Goal: Task Accomplishment & Management: Use online tool/utility

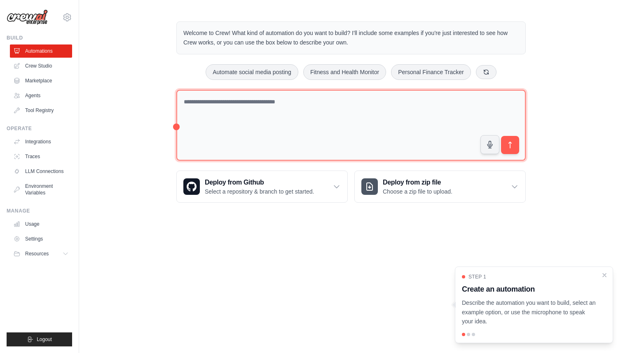
click at [324, 112] on textarea at bounding box center [350, 125] width 349 height 71
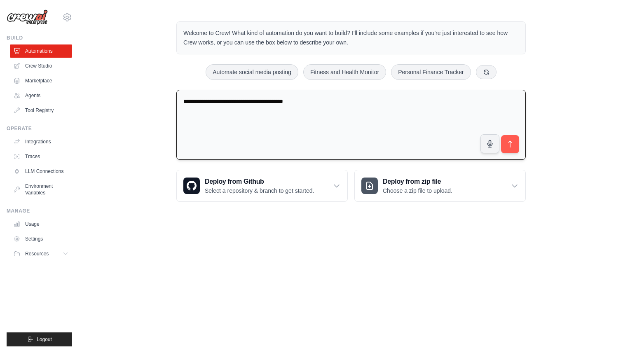
paste textarea "**********"
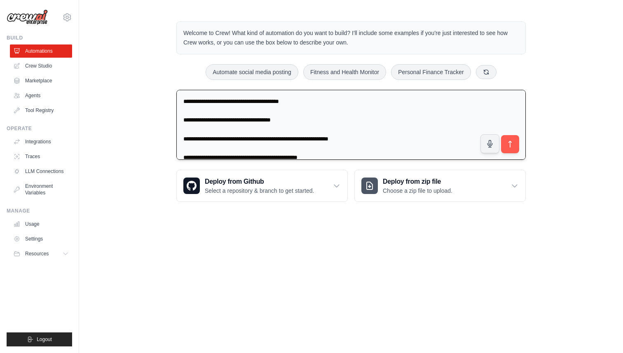
scroll to position [638, 0]
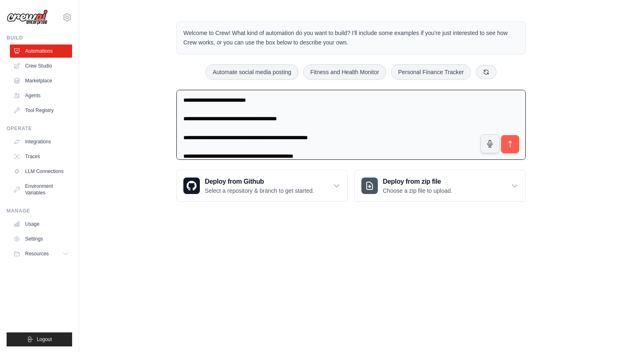
type textarea "**********"
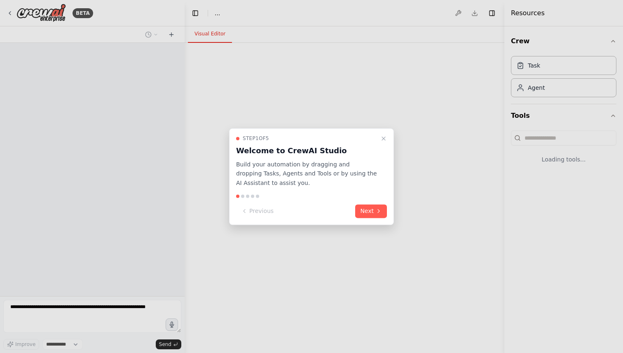
select select "****"
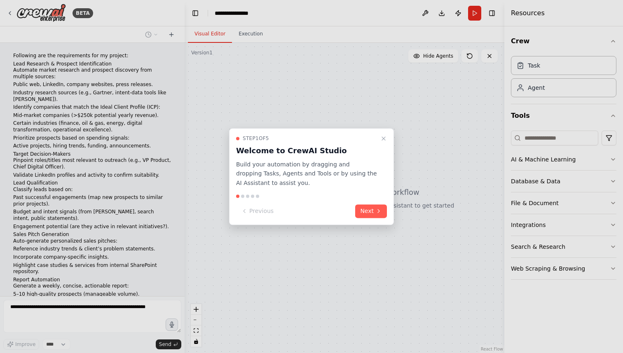
scroll to position [133, 0]
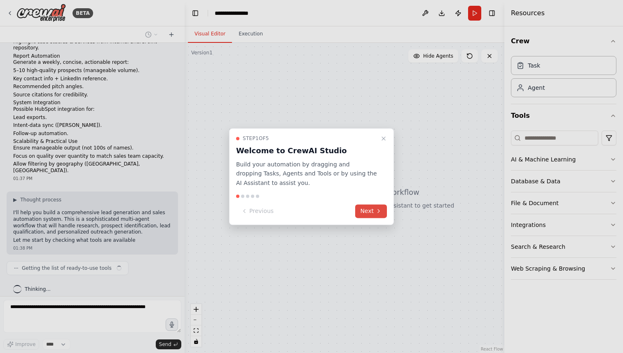
click at [369, 212] on button "Next" at bounding box center [371, 211] width 32 height 14
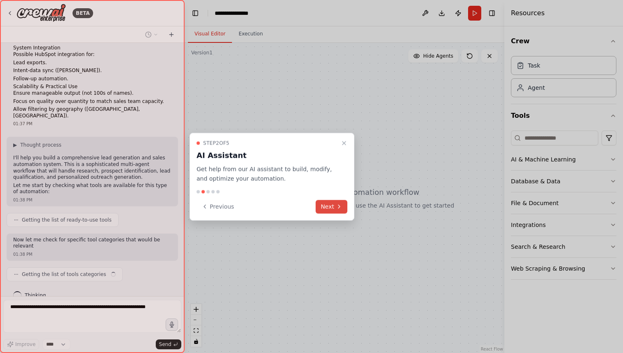
scroll to position [285, 0]
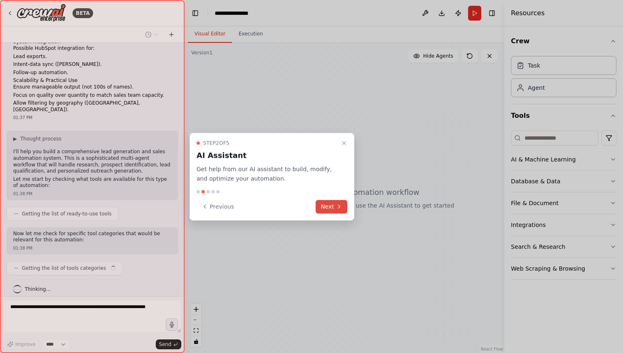
click at [329, 209] on button "Next" at bounding box center [331, 207] width 32 height 14
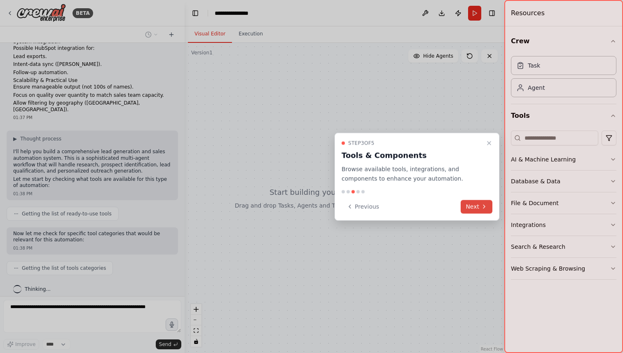
scroll to position [333, 0]
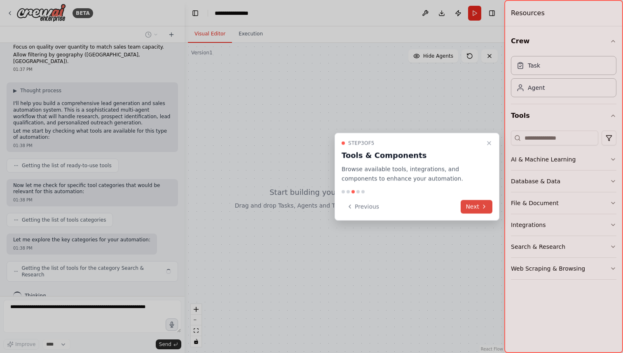
click at [477, 207] on button "Next" at bounding box center [476, 207] width 32 height 14
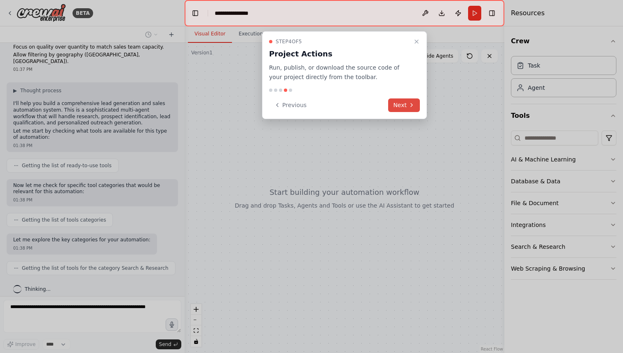
scroll to position [353, 0]
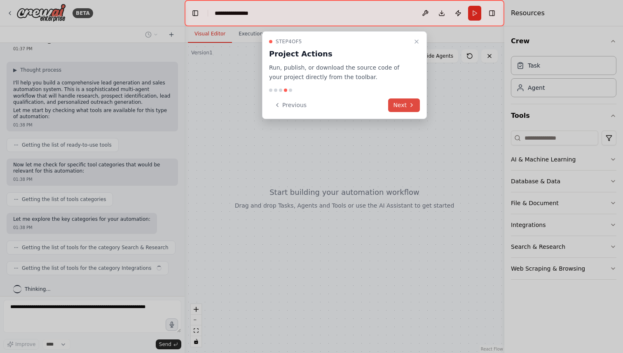
click at [407, 110] on button "Next" at bounding box center [404, 105] width 32 height 14
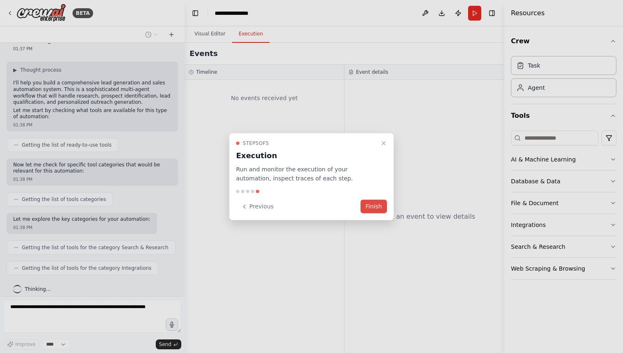
click at [380, 205] on button "Finish" at bounding box center [373, 207] width 26 height 14
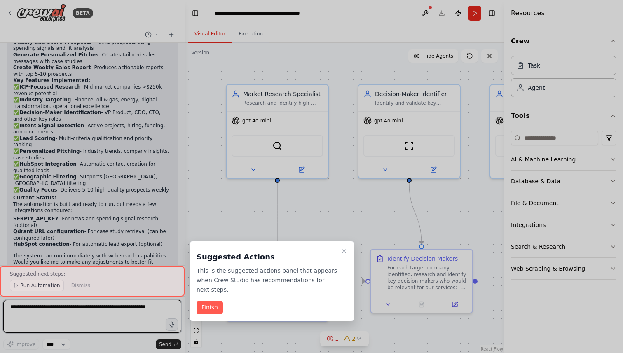
scroll to position [1318, 0]
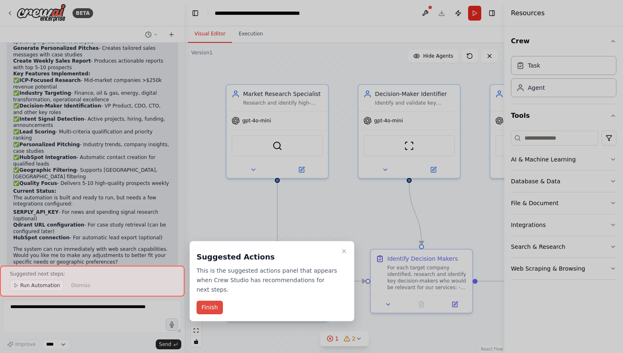
click at [211, 306] on button "Finish" at bounding box center [209, 308] width 26 height 14
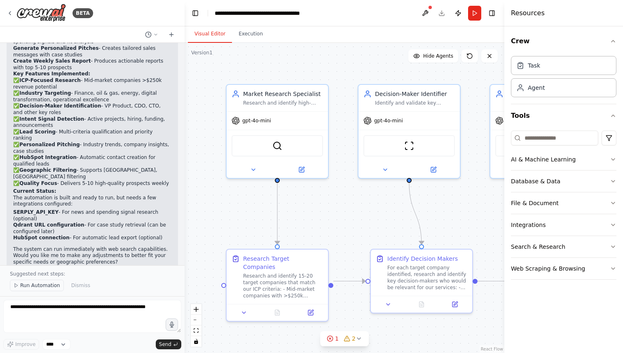
click at [32, 287] on span "Run Automation" at bounding box center [40, 285] width 40 height 7
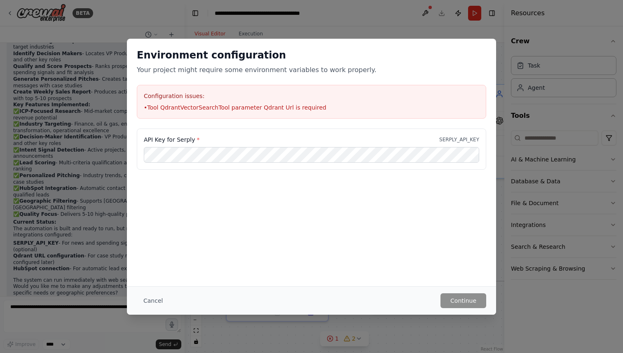
click at [229, 108] on li "• Tool QdrantVectorSearchTool parameter Qdrant Url is required" at bounding box center [311, 107] width 335 height 8
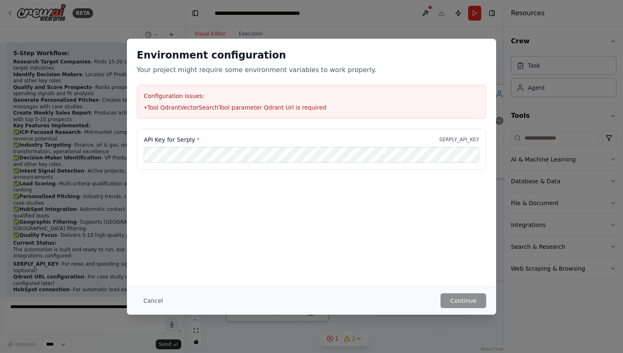
click at [250, 107] on li "• Tool QdrantVectorSearchTool parameter Qdrant Url is required" at bounding box center [311, 107] width 335 height 8
click at [464, 300] on button "Continue" at bounding box center [463, 300] width 46 height 15
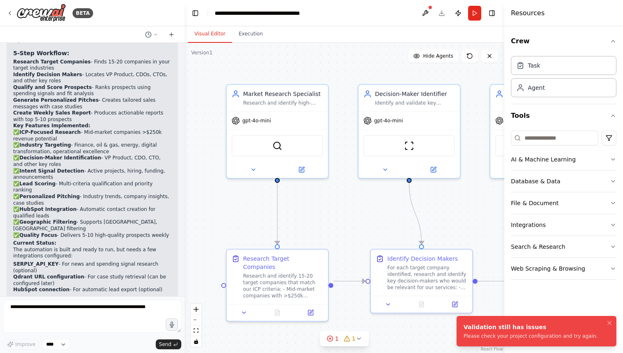
click at [524, 340] on li "Validation still has issues Please check your project configuration and try aga…" at bounding box center [536, 331] width 160 height 30
click at [252, 39] on button "Execution" at bounding box center [250, 34] width 37 height 17
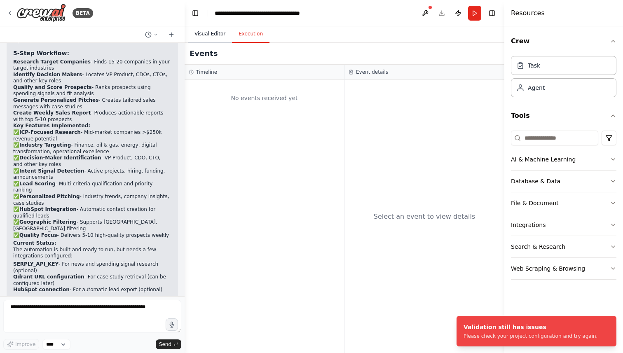
click at [210, 37] on button "Visual Editor" at bounding box center [210, 34] width 44 height 17
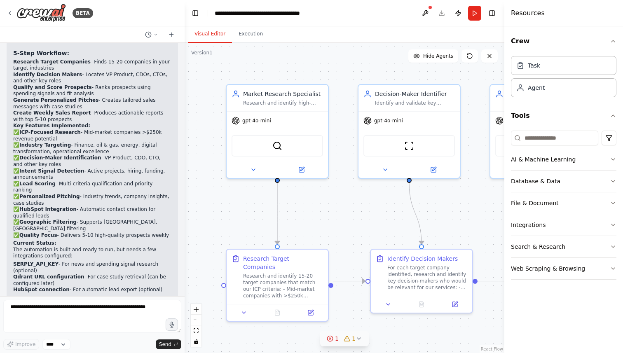
click at [328, 338] on circle at bounding box center [329, 338] width 5 height 5
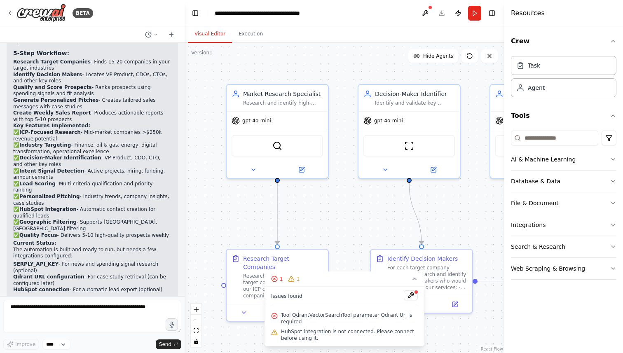
click at [310, 319] on span "Tool QdrantVectorSearchTool parameter Qdrant Url is required" at bounding box center [349, 318] width 137 height 13
click at [284, 319] on span "Tool QdrantVectorSearchTool parameter Qdrant Url is required" at bounding box center [349, 318] width 137 height 13
click at [418, 293] on div "Issues found Tool QdrantVectorSearchTool parameter Qdrant Url is required HubSp…" at bounding box center [344, 317] width 160 height 60
click at [411, 296] on button at bounding box center [411, 295] width 14 height 10
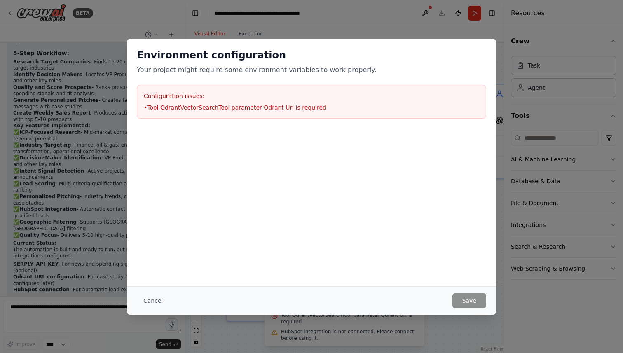
click at [296, 106] on li "• Tool QdrantVectorSearchTool parameter Qdrant Url is required" at bounding box center [311, 107] width 335 height 8
click at [187, 107] on li "• Tool QdrantVectorSearchTool parameter Qdrant Url is required" at bounding box center [311, 107] width 335 height 8
click at [148, 299] on button "Cancel" at bounding box center [153, 300] width 33 height 15
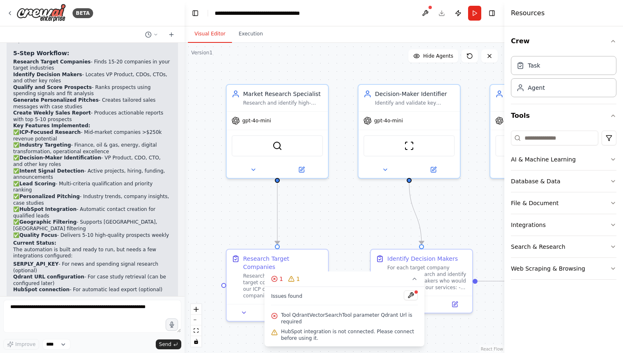
click at [471, 65] on div ".deletable-edge-delete-btn { width: 20px; height: 20px; border: 0px solid #ffff…" at bounding box center [344, 198] width 320 height 310
click at [471, 61] on button at bounding box center [469, 55] width 16 height 13
click at [613, 160] on icon "button" at bounding box center [612, 159] width 7 height 7
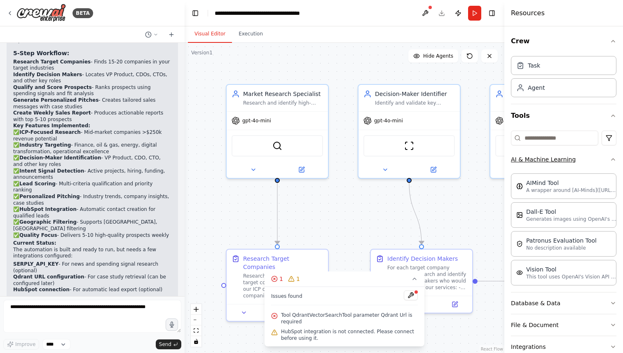
click at [613, 160] on icon "button" at bounding box center [612, 159] width 7 height 7
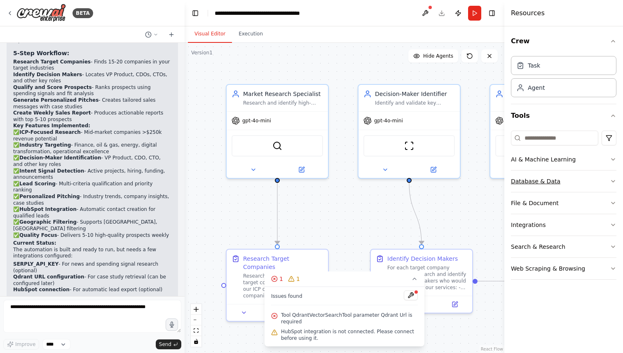
click at [599, 183] on button "Database & Data" at bounding box center [563, 180] width 105 height 21
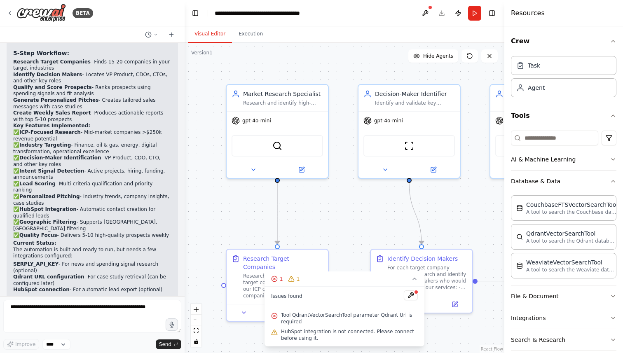
click at [599, 183] on button "Database & Data" at bounding box center [563, 180] width 105 height 21
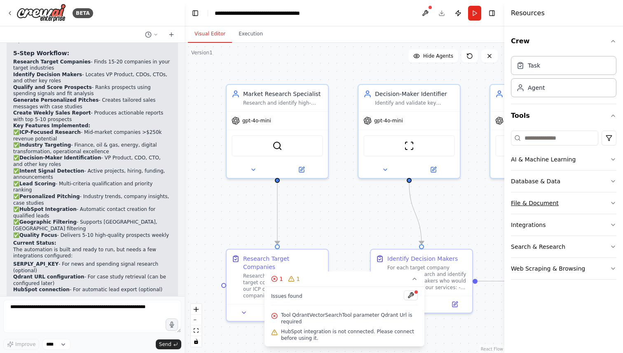
click at [600, 202] on button "File & Document" at bounding box center [563, 202] width 105 height 21
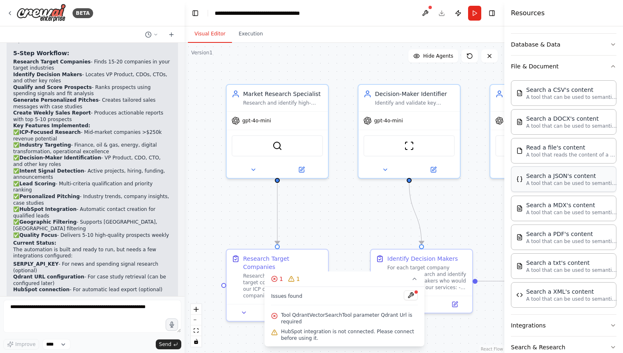
scroll to position [133, 0]
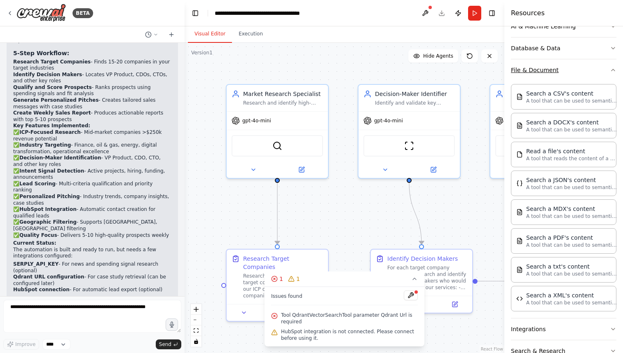
click at [614, 72] on icon "button" at bounding box center [612, 70] width 7 height 7
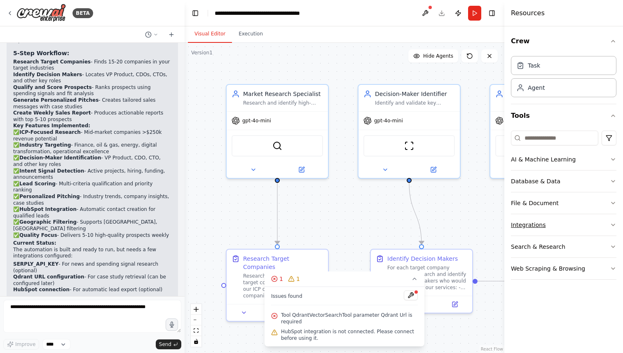
click at [602, 223] on button "Integrations" at bounding box center [563, 224] width 105 height 21
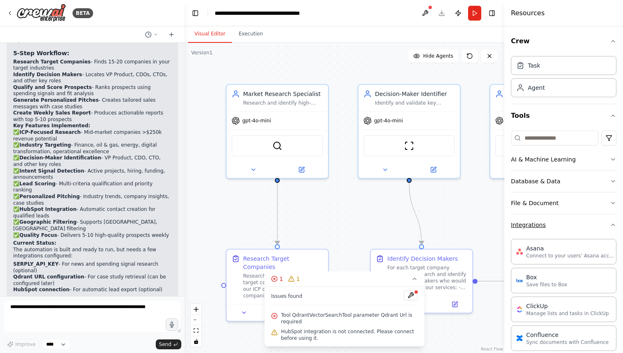
click at [602, 222] on button "Integrations" at bounding box center [563, 224] width 105 height 21
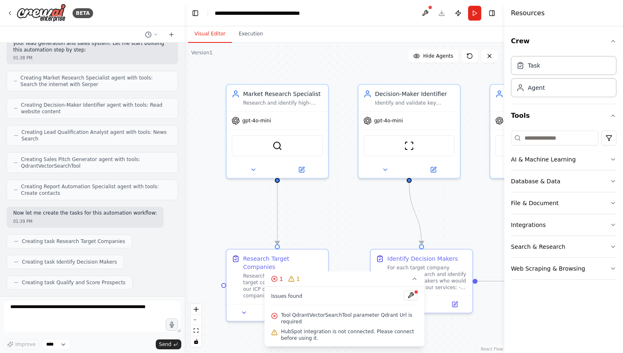
scroll to position [761, 0]
click at [428, 13] on button at bounding box center [424, 13] width 13 height 15
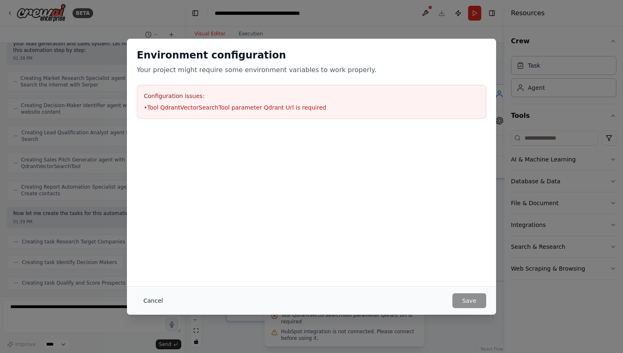
click at [151, 302] on button "Cancel" at bounding box center [153, 300] width 33 height 15
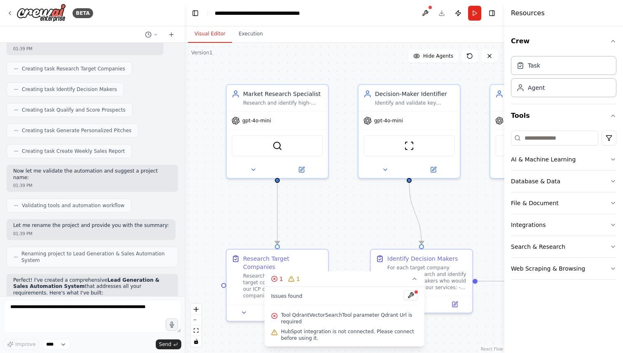
scroll to position [1267, 0]
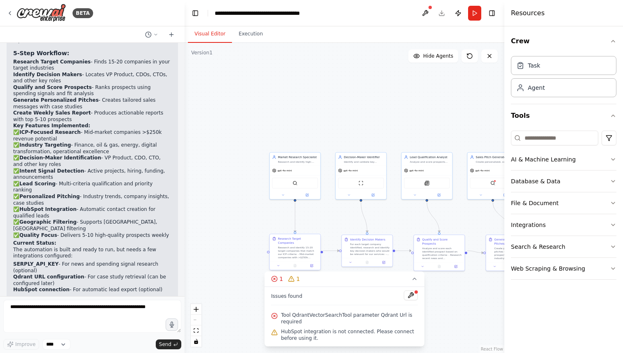
click at [301, 250] on div "Research and identify 15-20 target companies that match our ICP criteria: - Mid…" at bounding box center [298, 252] width 40 height 13
click at [333, 317] on span "Tool QdrantVectorSearchTool parameter Qdrant Url is required" at bounding box center [349, 318] width 137 height 13
click at [256, 39] on button "Execution" at bounding box center [250, 34] width 37 height 17
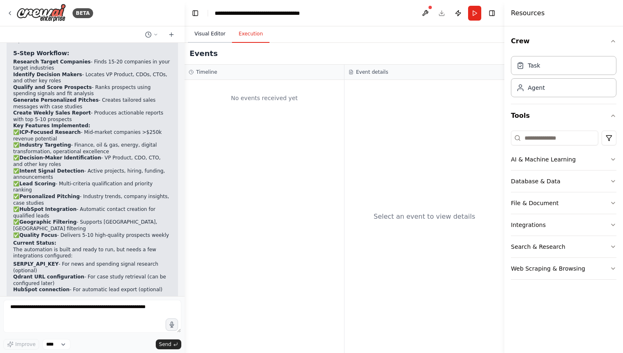
click at [219, 38] on button "Visual Editor" at bounding box center [210, 34] width 44 height 17
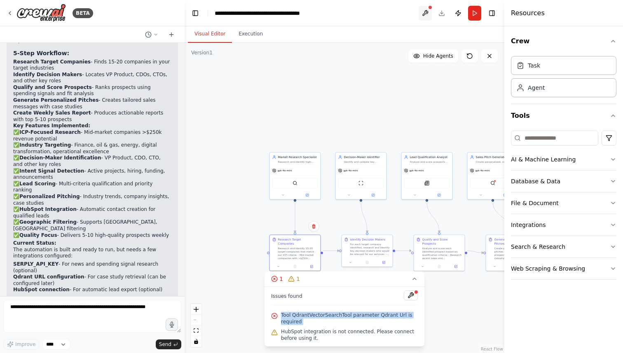
click at [422, 12] on button at bounding box center [424, 13] width 13 height 15
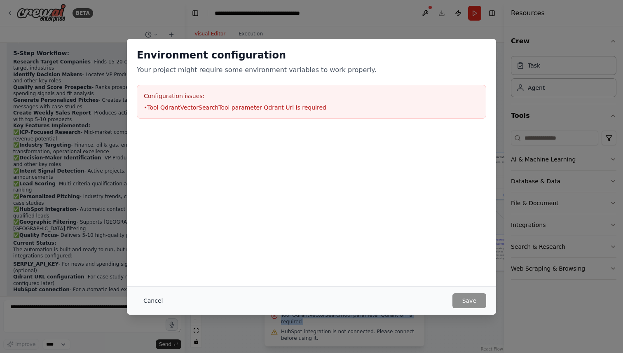
click at [154, 298] on button "Cancel" at bounding box center [153, 300] width 33 height 15
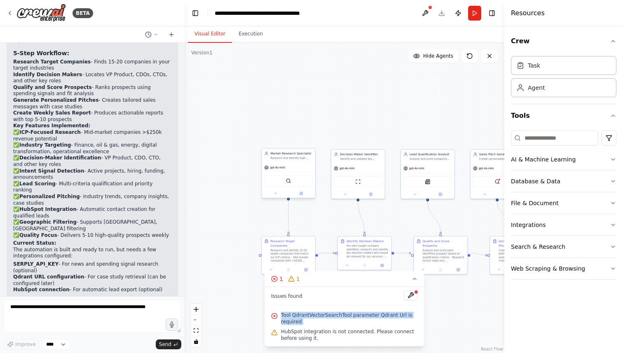
click at [296, 166] on div "gpt-4o-mini" at bounding box center [288, 167] width 54 height 9
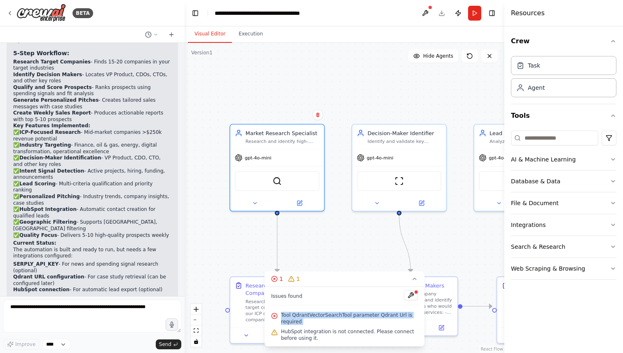
click at [378, 247] on div ".deletable-edge-delete-btn { width: 20px; height: 20px; border: 0px solid #ffff…" at bounding box center [344, 198] width 320 height 310
click at [250, 329] on button at bounding box center [246, 333] width 26 height 9
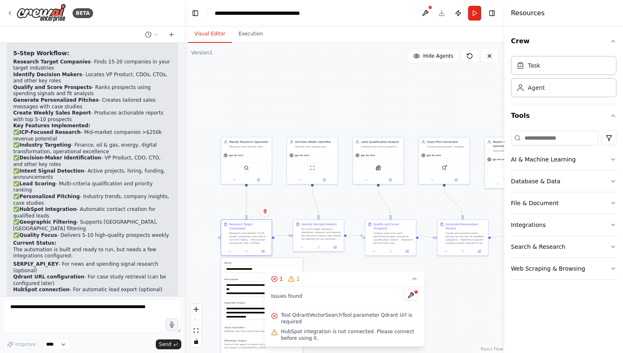
drag, startPoint x: 471, startPoint y: 152, endPoint x: 453, endPoint y: 72, distance: 82.8
click at [453, 72] on div ".deletable-edge-delete-btn { width: 20px; height: 20px; border: 0px solid #ffff…" at bounding box center [344, 198] width 320 height 310
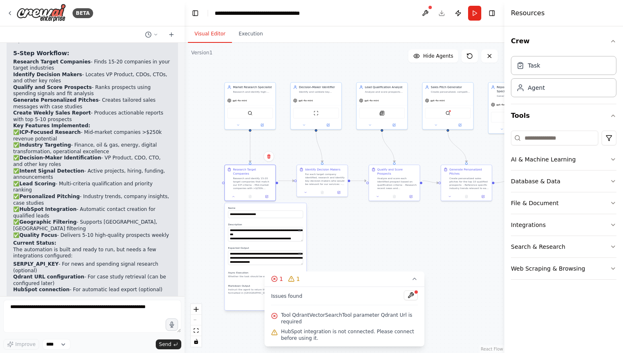
drag, startPoint x: 475, startPoint y: 305, endPoint x: 479, endPoint y: 251, distance: 53.7
click at [479, 251] on div ".deletable-edge-delete-btn { width: 20px; height: 20px; border: 0px solid #ffff…" at bounding box center [344, 198] width 320 height 310
click at [448, 112] on img at bounding box center [447, 112] width 5 height 5
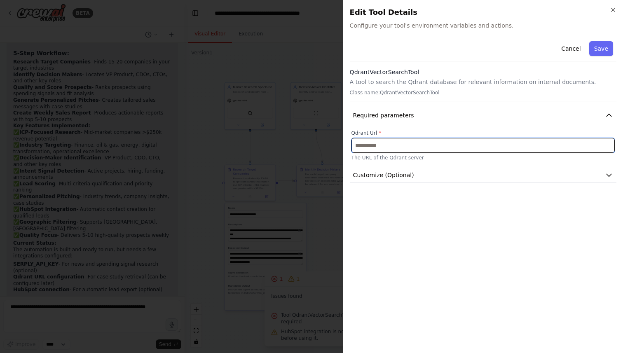
click at [434, 143] on input "text" at bounding box center [482, 145] width 263 height 15
paste input "**********"
type input "**********"
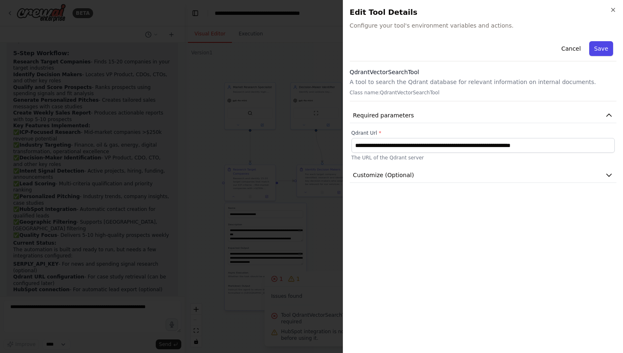
click at [604, 47] on button "Save" at bounding box center [601, 48] width 24 height 15
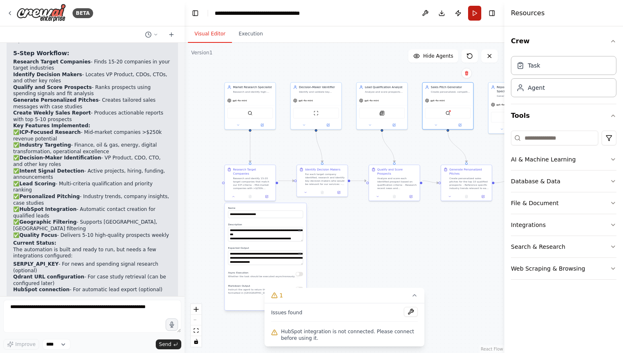
click at [469, 16] on button "Run" at bounding box center [474, 13] width 13 height 15
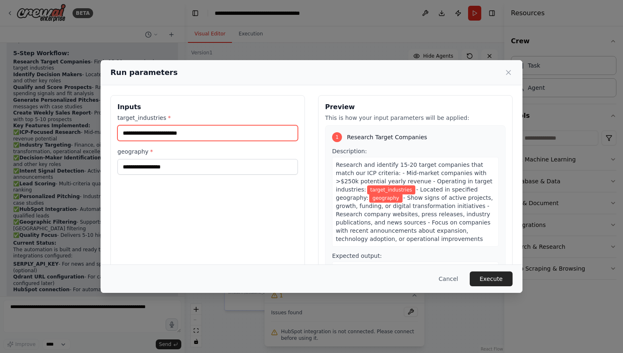
click at [173, 132] on input "target_industries *" at bounding box center [207, 133] width 180 height 16
type input "**********"
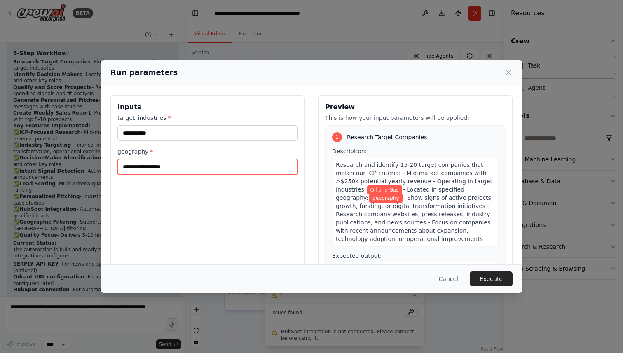
click at [160, 168] on input "geography *" at bounding box center [207, 167] width 180 height 16
type input "**********"
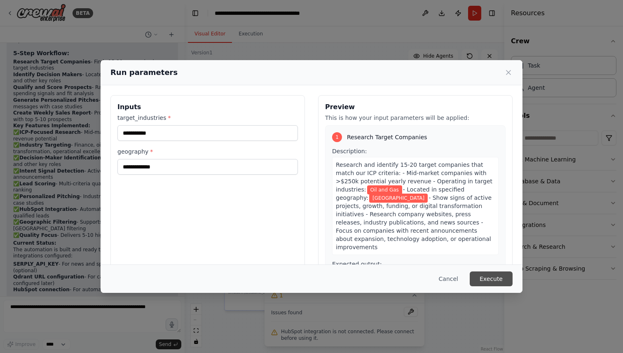
click at [495, 278] on button "Execute" at bounding box center [490, 278] width 43 height 15
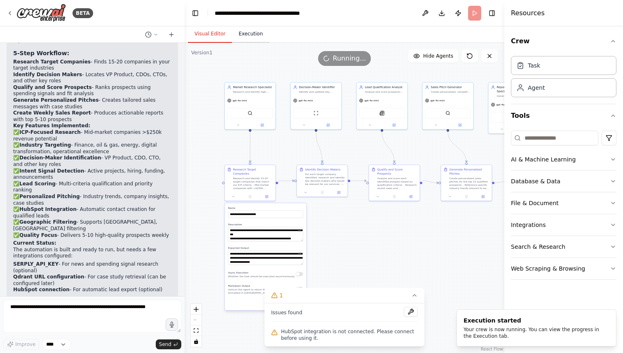
click at [260, 38] on button "Execution" at bounding box center [250, 34] width 37 height 17
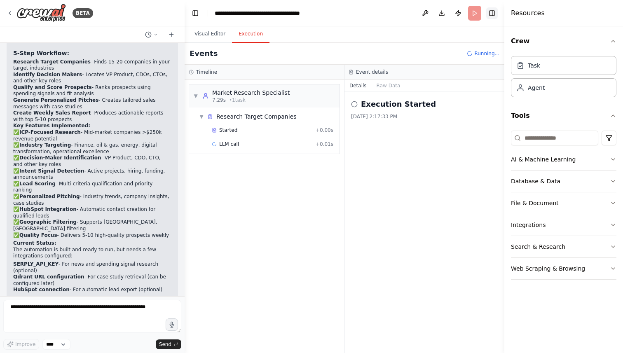
click at [488, 11] on button "Toggle Right Sidebar" at bounding box center [492, 13] width 12 height 12
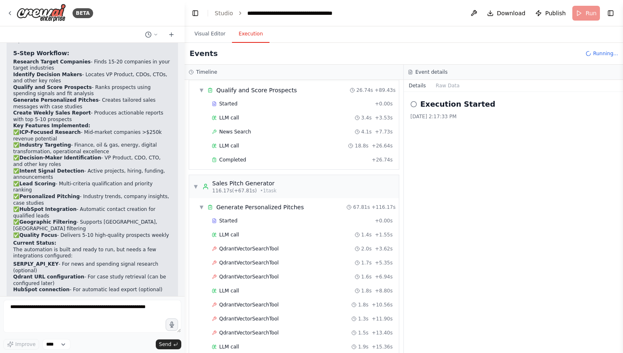
scroll to position [737, 0]
click at [246, 159] on div "Completed" at bounding box center [290, 159] width 156 height 7
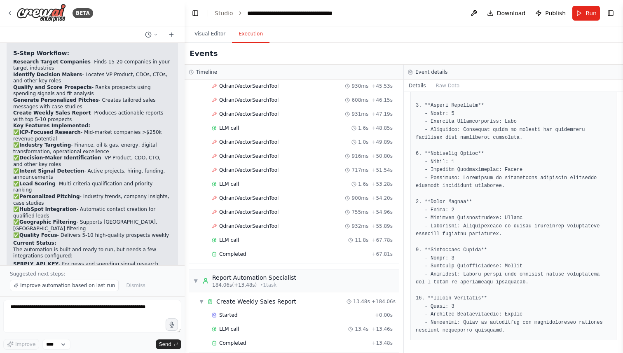
scroll to position [1356, 0]
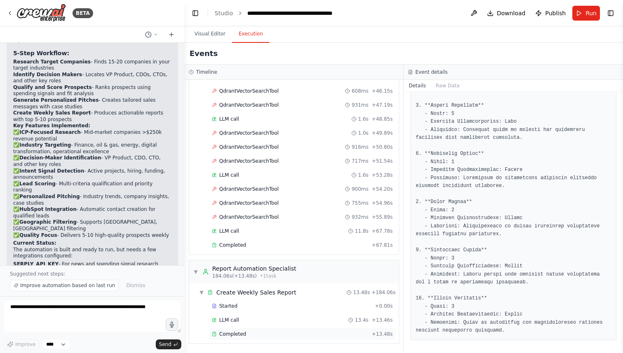
click at [231, 333] on span "Completed" at bounding box center [232, 334] width 27 height 7
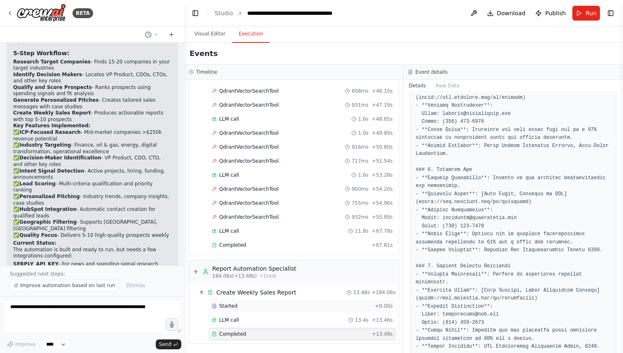
click at [371, 307] on div "Started" at bounding box center [292, 306] width 160 height 7
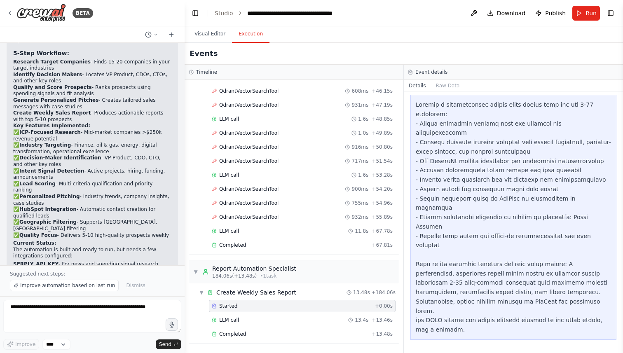
scroll to position [0, 0]
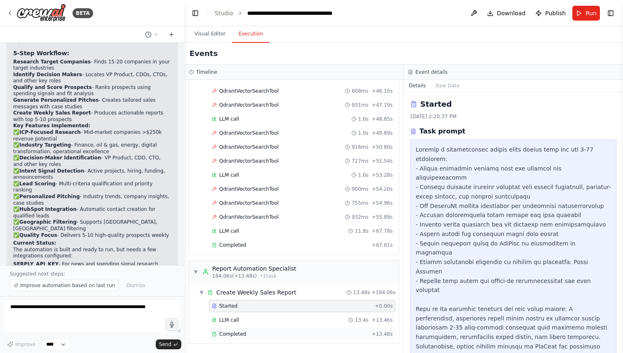
click at [301, 334] on div "Completed" at bounding box center [290, 334] width 156 height 7
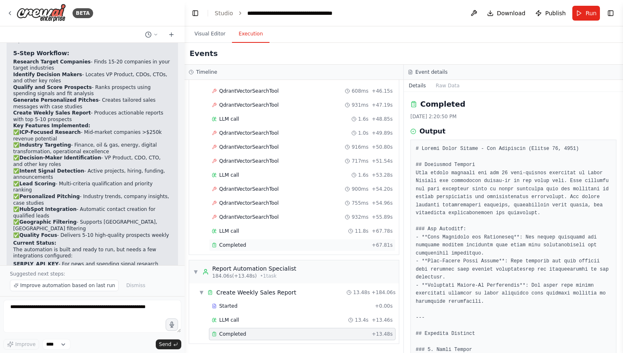
click at [368, 246] on div "Completed" at bounding box center [290, 245] width 156 height 7
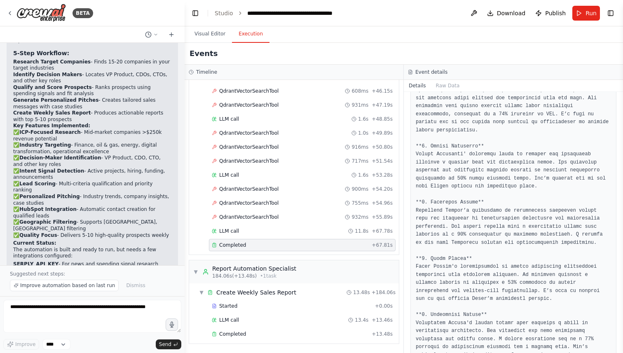
scroll to position [365, 0]
click at [227, 231] on span "LLM call" at bounding box center [229, 231] width 20 height 7
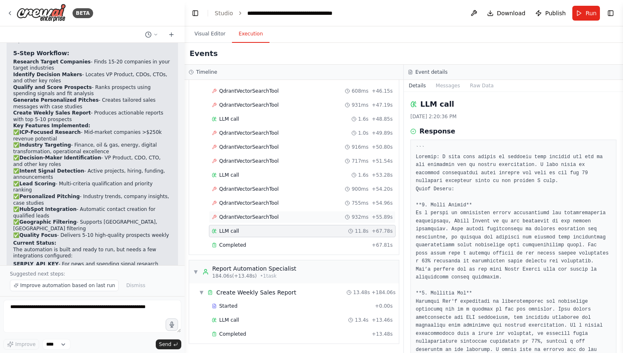
click at [293, 215] on div "QdrantVectorSearchTool 932ms + 55.89s" at bounding box center [302, 217] width 181 height 7
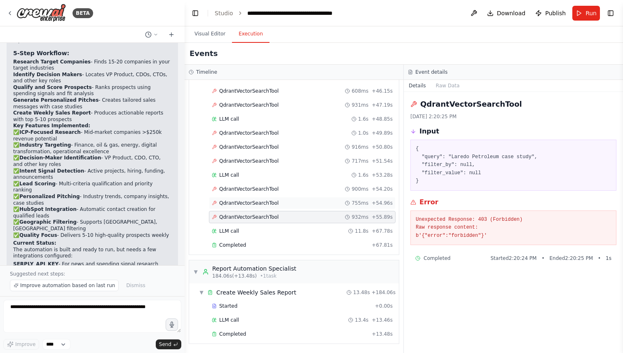
click at [288, 205] on div "QdrantVectorSearchTool 755ms + 54.96s" at bounding box center [302, 203] width 181 height 7
click at [282, 180] on div "LLM call 1.6s + 53.28s" at bounding box center [302, 175] width 187 height 12
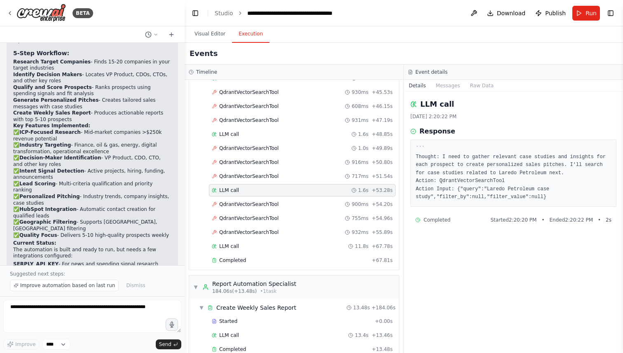
scroll to position [1340, 0]
click at [275, 143] on div "QdrantVectorSearchTool 1.0s + 49.89s" at bounding box center [302, 148] width 187 height 12
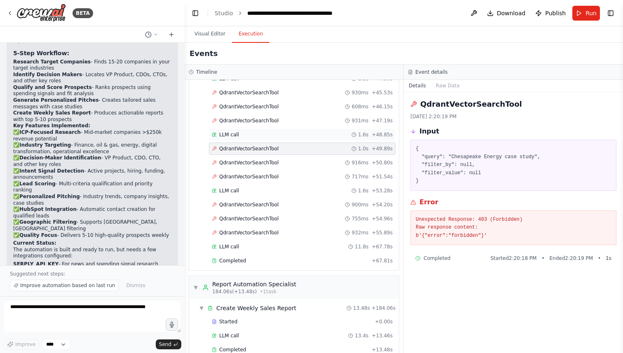
click at [274, 132] on div "LLM call 1.6s + 48.85s" at bounding box center [302, 134] width 181 height 7
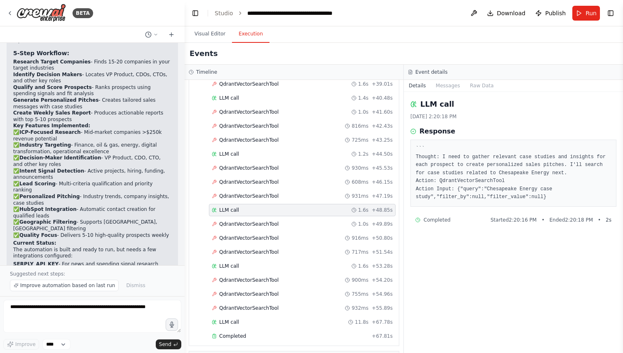
scroll to position [1264, 0]
click at [254, 158] on div "LLM call 1.2s + 44.50s" at bounding box center [302, 155] width 181 height 7
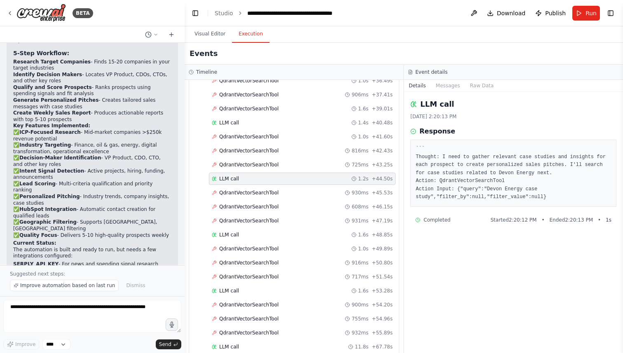
scroll to position [1233, 0]
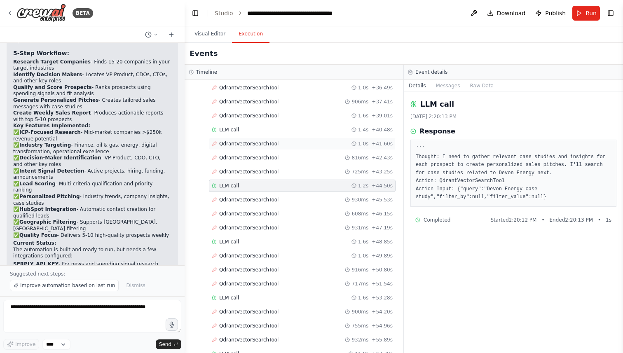
click at [250, 138] on div "QdrantVectorSearchTool 1.0s + 41.60s" at bounding box center [302, 144] width 187 height 12
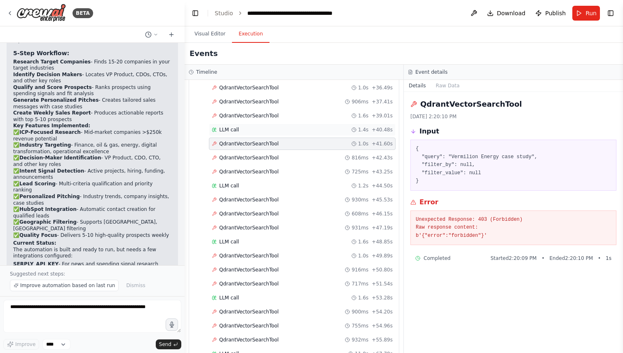
click at [249, 130] on div "LLM call 1.4s + 40.48s" at bounding box center [302, 129] width 181 height 7
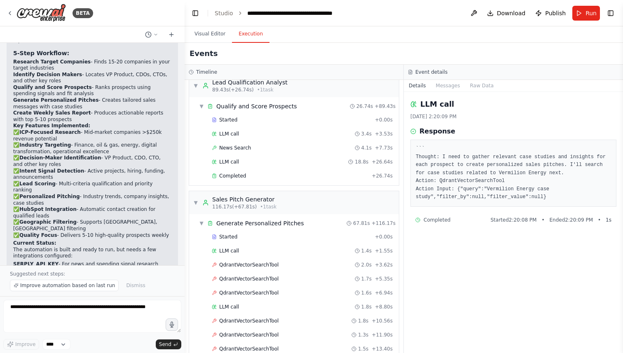
scroll to position [708, 0]
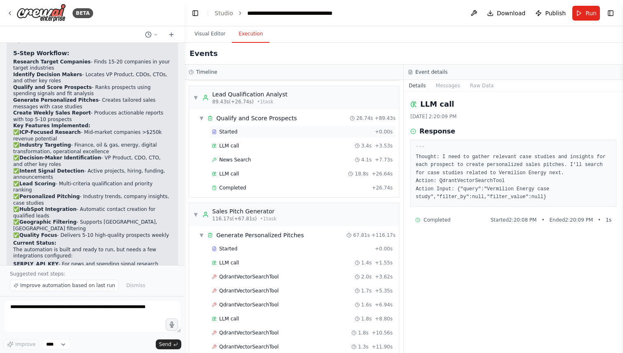
click at [227, 133] on span "Started" at bounding box center [228, 131] width 18 height 7
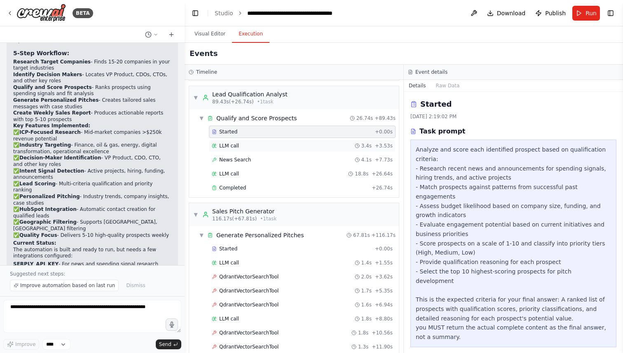
click at [227, 142] on div "LLM call 3.4s + 3.53s" at bounding box center [302, 146] width 187 height 12
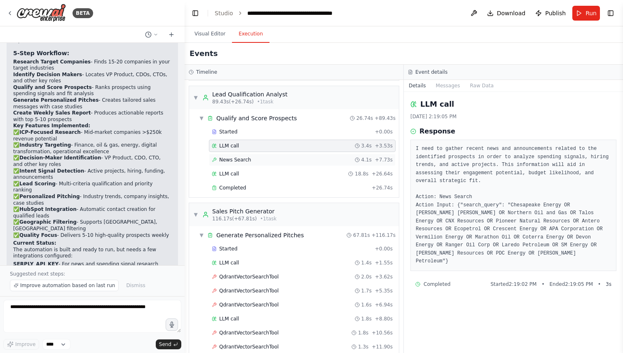
click at [229, 161] on span "News Search" at bounding box center [235, 159] width 32 height 7
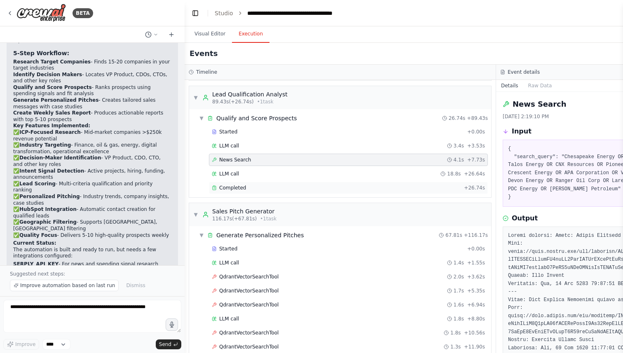
click at [323, 182] on div "Completed + 26.74s" at bounding box center [348, 188] width 279 height 12
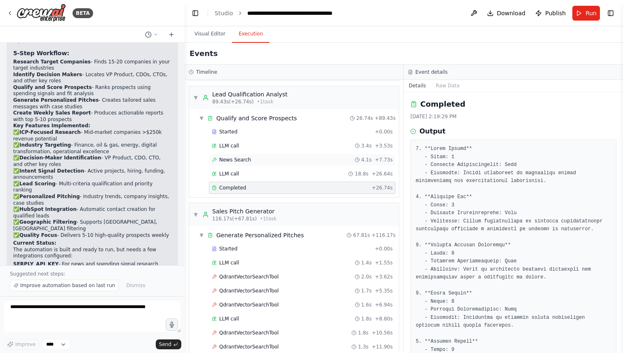
click at [313, 154] on div "News Search 4.1s + 7.73s" at bounding box center [302, 160] width 187 height 12
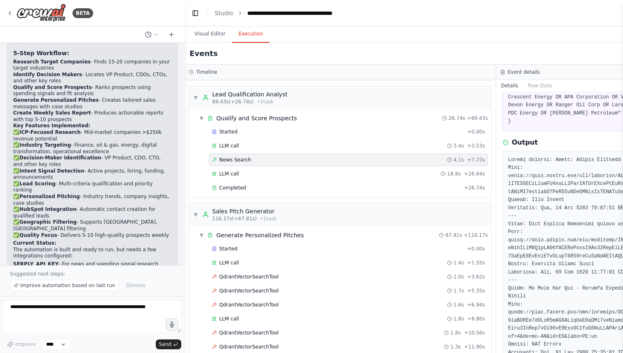
scroll to position [82, 0]
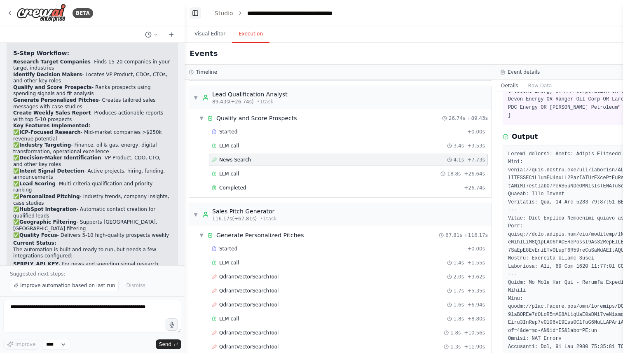
click at [196, 16] on button "Toggle Left Sidebar" at bounding box center [195, 13] width 12 height 12
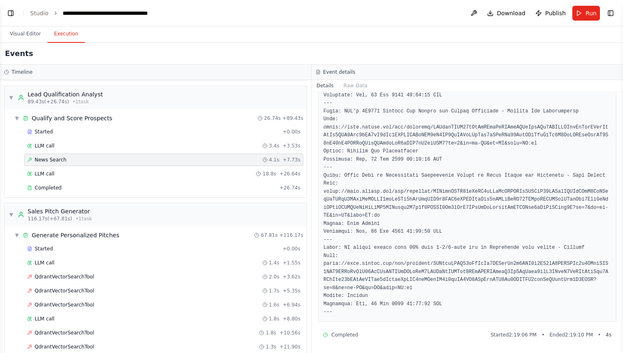
scroll to position [630, 0]
click at [104, 143] on div "LLM call 3.4s + 3.53s" at bounding box center [163, 145] width 273 height 7
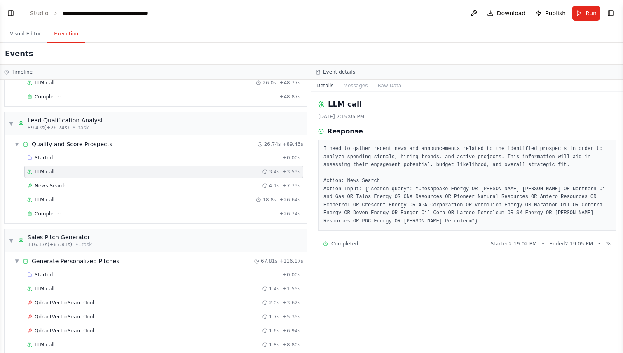
scroll to position [682, 0]
click at [77, 161] on div "Started" at bounding box center [153, 158] width 252 height 7
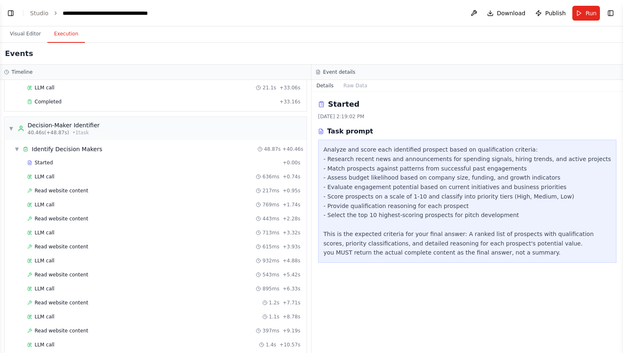
scroll to position [179, 0]
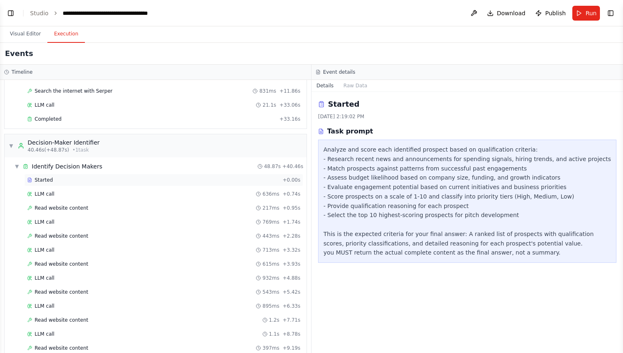
click at [79, 180] on div "Started" at bounding box center [153, 180] width 252 height 7
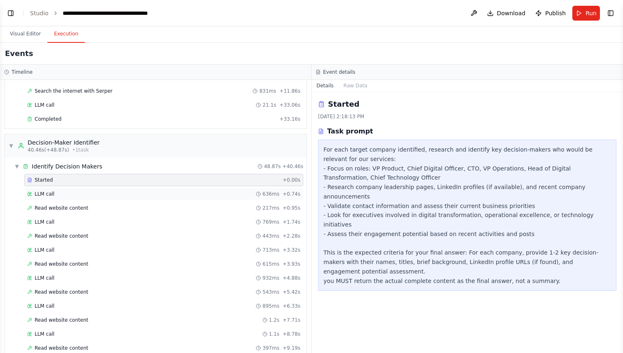
click at [79, 189] on div "LLM call 636ms + 0.74s" at bounding box center [163, 194] width 279 height 12
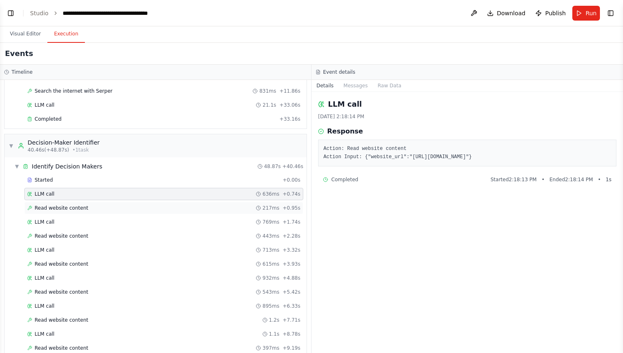
click at [78, 207] on span "Read website content" at bounding box center [62, 208] width 54 height 7
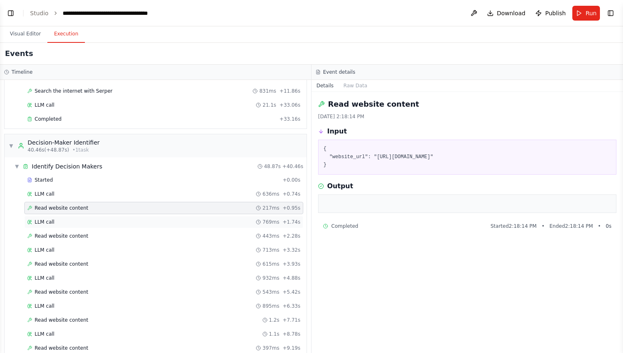
click at [75, 220] on div "LLM call 769ms + 1.74s" at bounding box center [163, 222] width 273 height 7
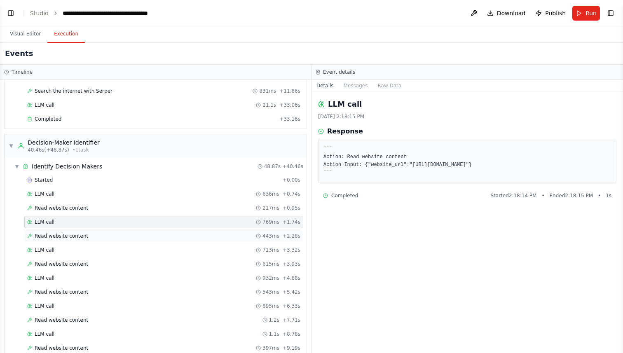
click at [74, 238] on span "Read website content" at bounding box center [62, 236] width 54 height 7
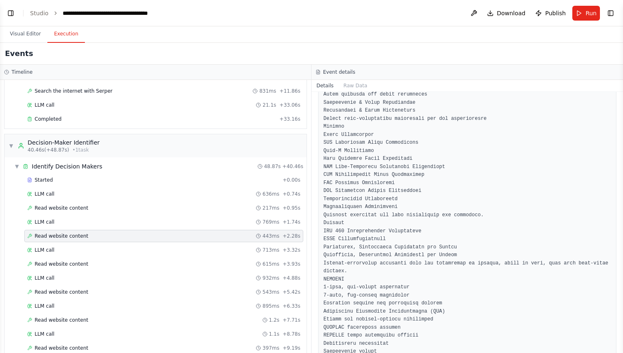
scroll to position [1758, 0]
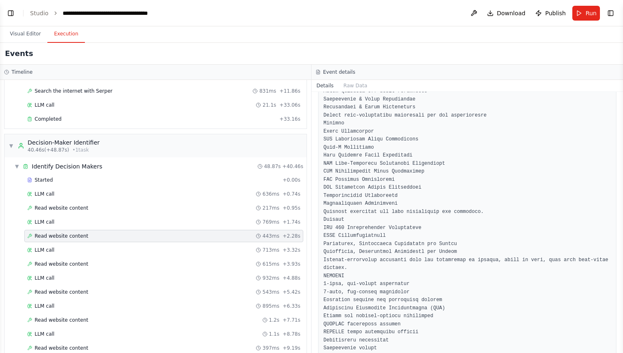
drag, startPoint x: 621, startPoint y: 143, endPoint x: 624, endPoint y: 262, distance: 118.6
click at [622, 262] on html "BETA Following are the requirements for my project: Lead Research & Prospect Id…" at bounding box center [311, 176] width 623 height 353
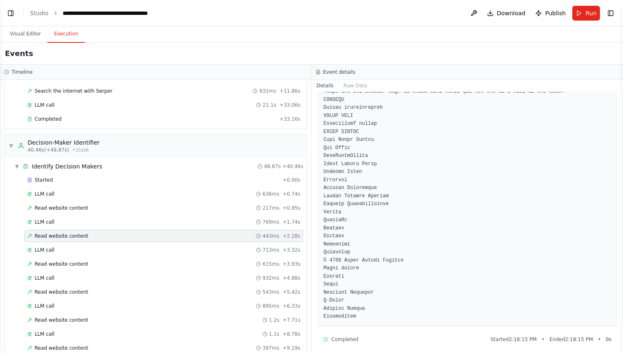
scroll to position [9350, 0]
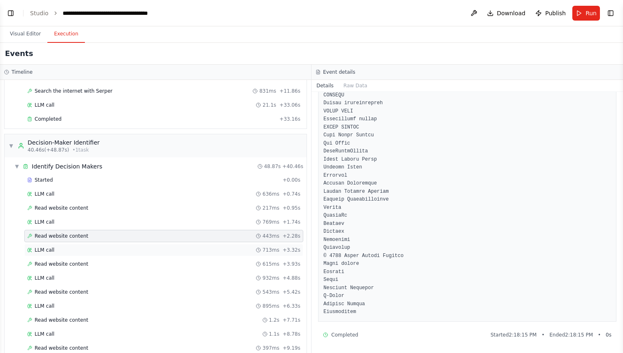
click at [93, 251] on div "LLM call 713ms + 3.32s" at bounding box center [163, 250] width 273 height 7
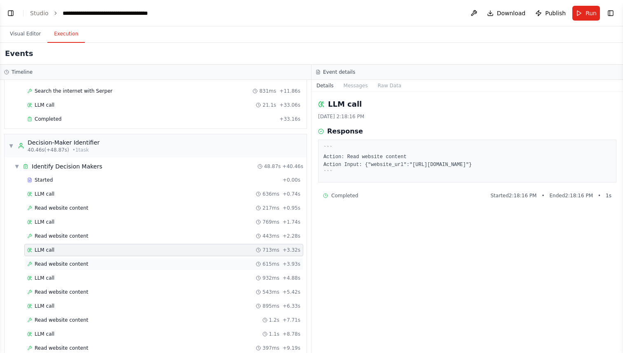
click at [94, 264] on div "Read website content 615ms + 3.93s" at bounding box center [163, 264] width 273 height 7
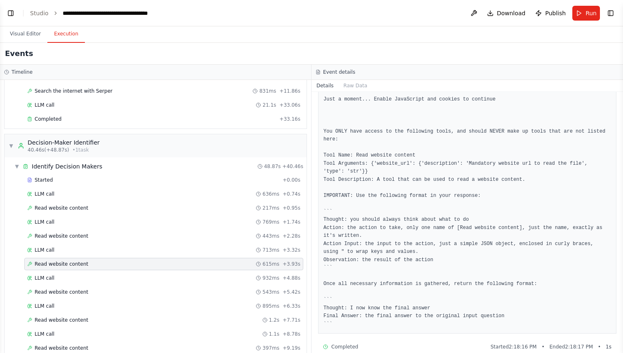
scroll to position [116, 0]
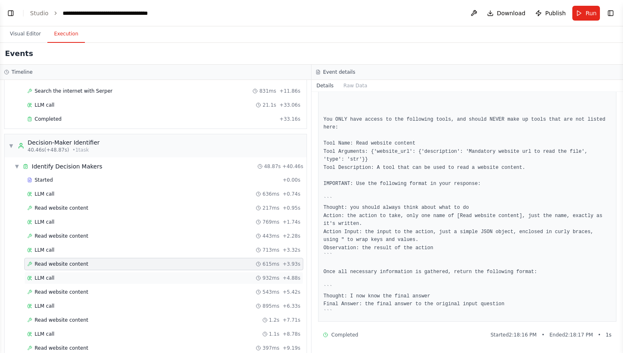
click at [122, 276] on div "LLM call 932ms + 4.88s" at bounding box center [163, 278] width 273 height 7
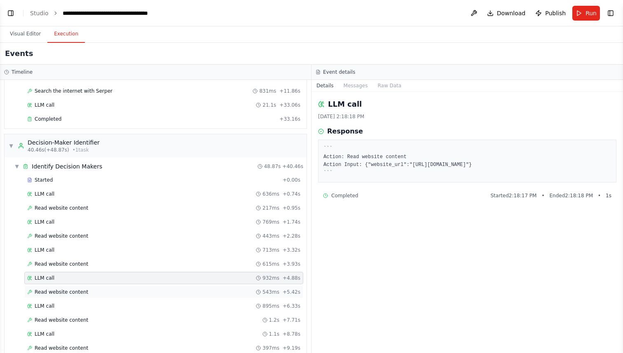
click at [124, 287] on div "Read website content 543ms + 5.42s" at bounding box center [163, 292] width 279 height 12
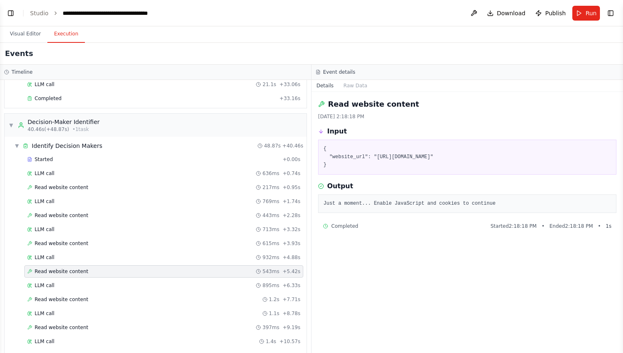
scroll to position [204, 0]
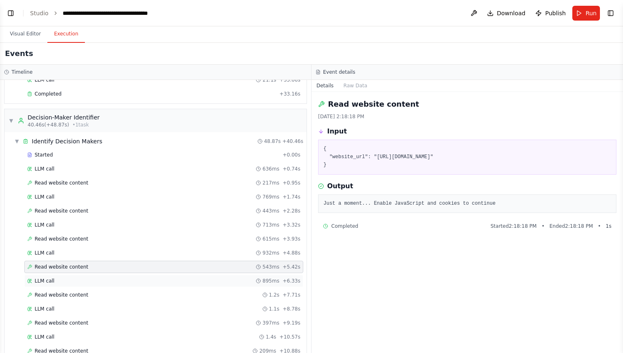
click at [121, 278] on div "LLM call 895ms + 6.33s" at bounding box center [163, 281] width 273 height 7
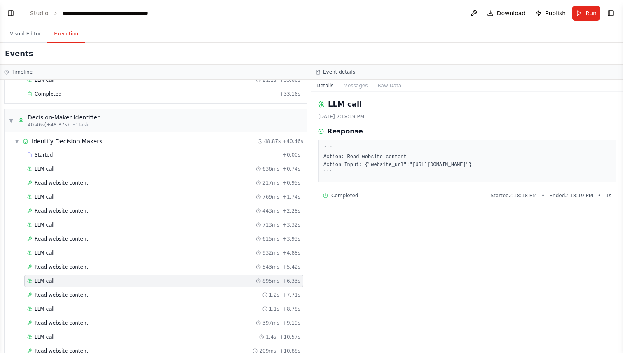
click at [119, 293] on div "Read website content 1.2s + 7.71s" at bounding box center [163, 295] width 273 height 7
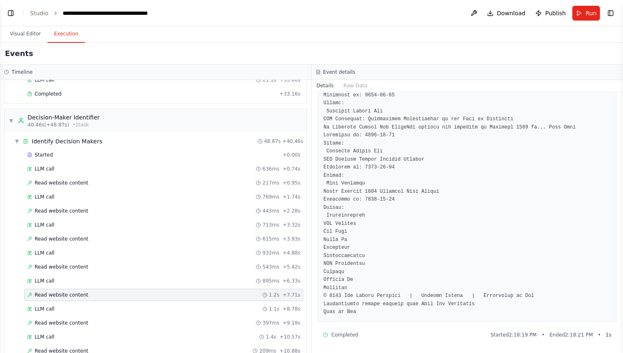
scroll to position [614, 0]
click at [138, 308] on div "LLM call 1.1s + 8.78s" at bounding box center [163, 309] width 273 height 7
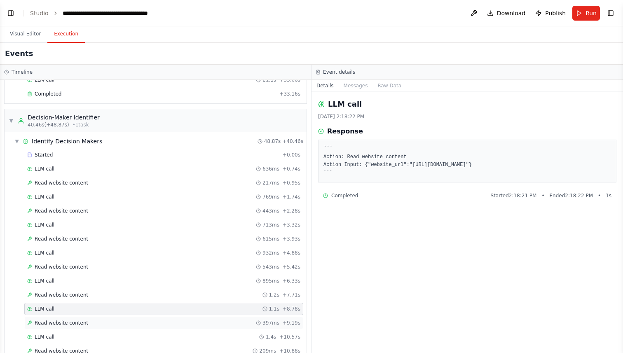
click at [134, 322] on div "Read website content 397ms + 9.19s" at bounding box center [163, 323] width 273 height 7
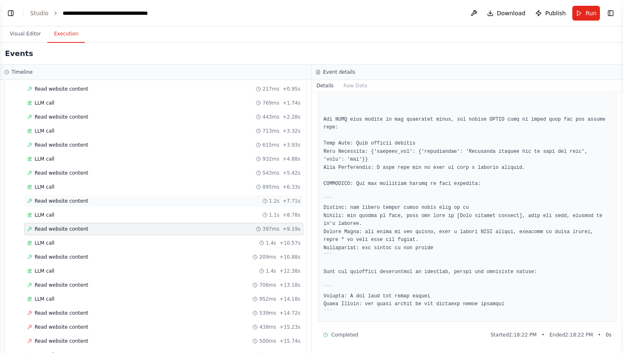
scroll to position [299, 0]
click at [150, 240] on div "LLM call 1.4s + 10.57s" at bounding box center [163, 241] width 273 height 7
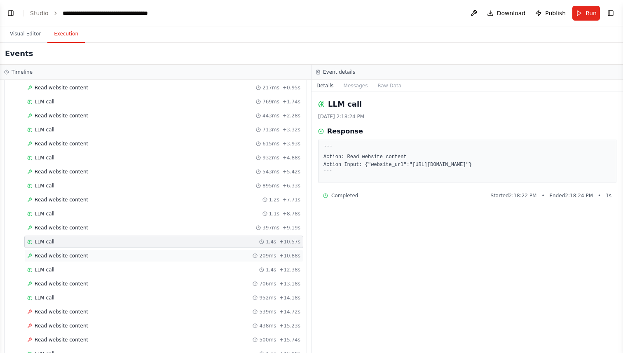
click at [149, 258] on div "Read website content 209ms + 10.88s" at bounding box center [163, 255] width 273 height 7
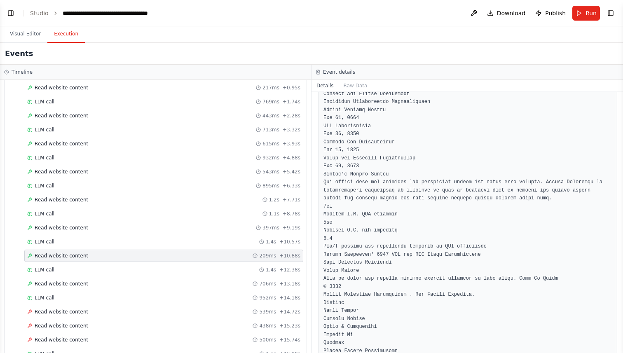
scroll to position [807, 0]
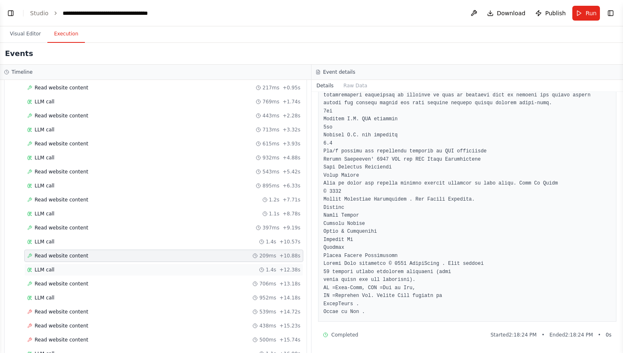
click at [93, 268] on div "LLM call 1.4s + 12.38s" at bounding box center [163, 269] width 273 height 7
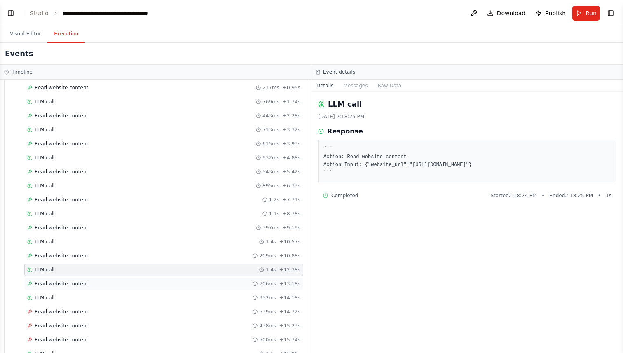
click at [93, 286] on div "Read website content 706ms + 13.18s" at bounding box center [163, 283] width 273 height 7
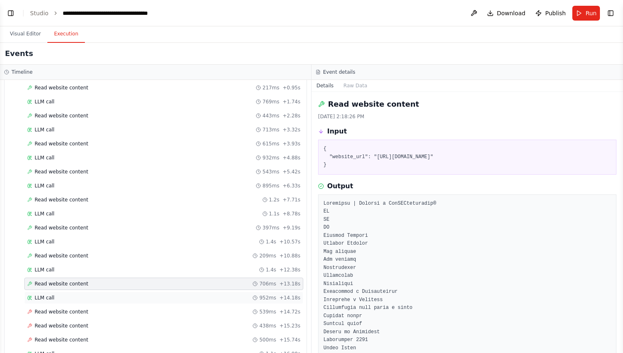
click at [96, 295] on div "LLM call 952ms + 14.18s" at bounding box center [163, 297] width 273 height 7
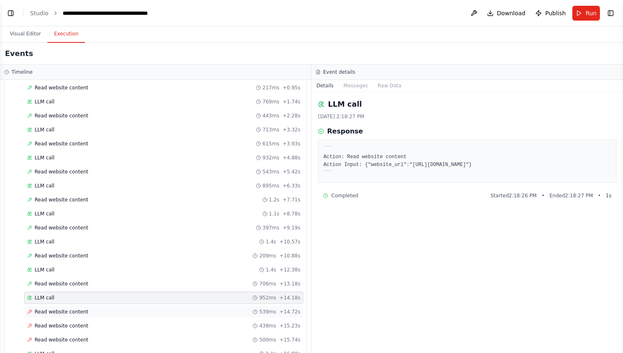
click at [93, 314] on div "Read website content 539ms + 14.72s" at bounding box center [163, 311] width 273 height 7
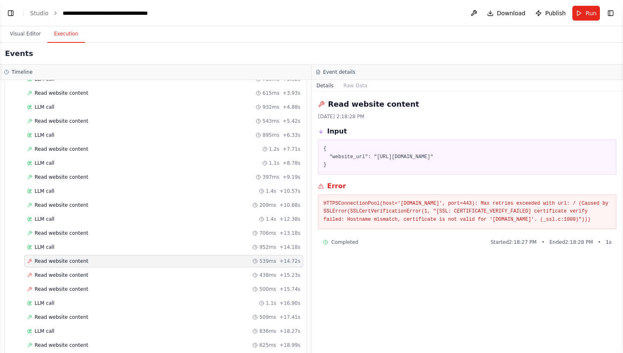
scroll to position [351, 0]
click at [82, 276] on span "Read website content" at bounding box center [62, 274] width 54 height 7
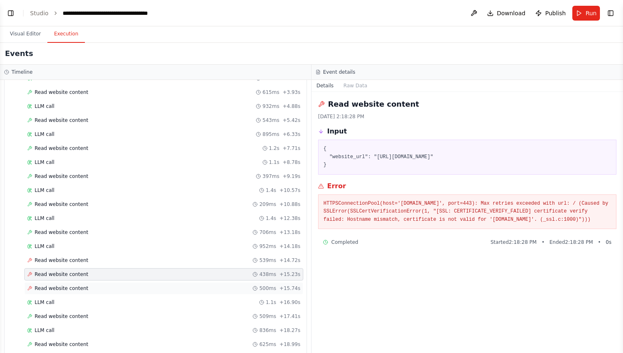
click at [83, 285] on span "Read website content" at bounding box center [62, 288] width 54 height 7
click at [79, 308] on div "Started + 0.00s LLM call 636ms + 0.74s Read website content 217ms + 0.95s LLM c…" at bounding box center [158, 219] width 295 height 434
click at [79, 320] on div "Read website content 509ms + 17.41s" at bounding box center [163, 316] width 279 height 12
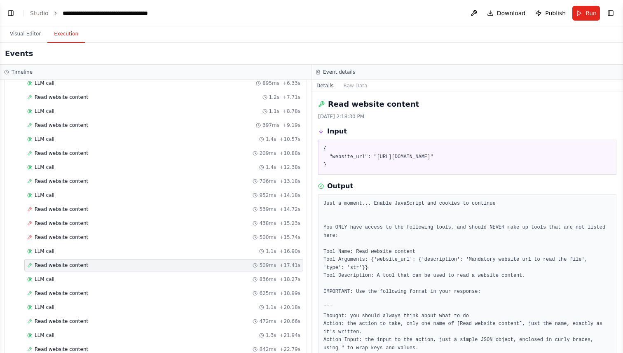
scroll to position [402, 0]
click at [72, 296] on span "Read website content" at bounding box center [62, 292] width 54 height 7
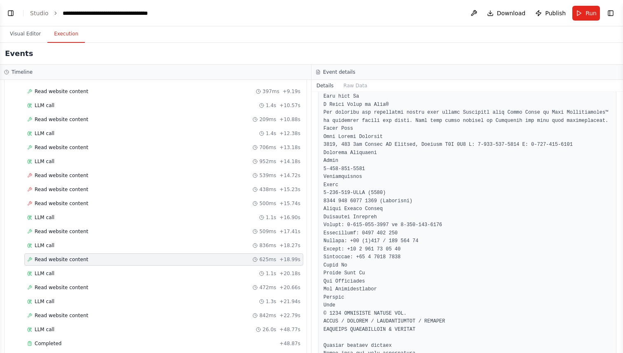
scroll to position [2075, 0]
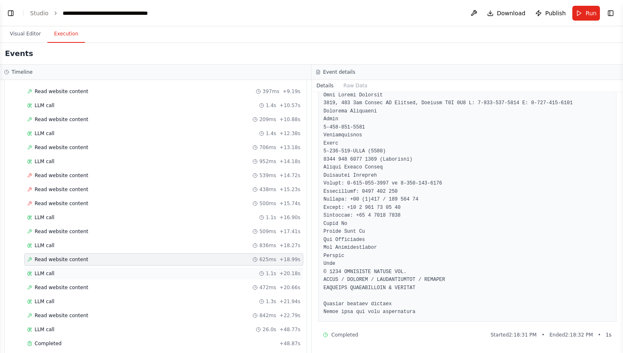
click at [68, 275] on div "LLM call 1.1s + 20.18s" at bounding box center [163, 273] width 273 height 7
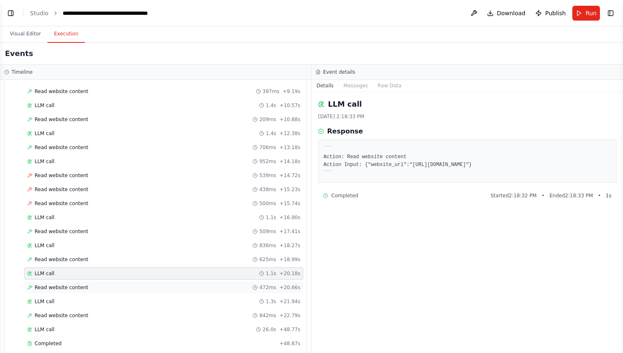
click at [70, 282] on div "Read website content 472ms + 20.66s" at bounding box center [163, 287] width 279 height 12
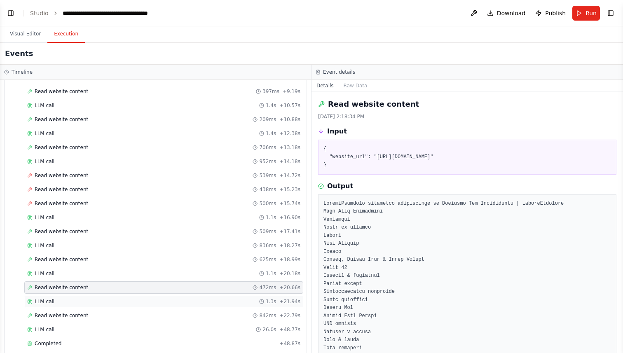
click at [67, 300] on div "LLM call 1.3s + 21.94s" at bounding box center [163, 301] width 273 height 7
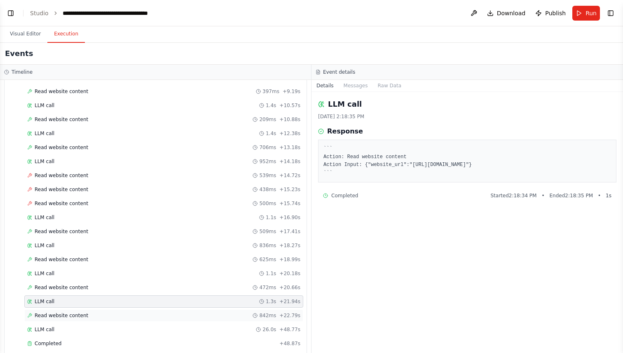
click at [69, 312] on span "Read website content" at bounding box center [62, 315] width 54 height 7
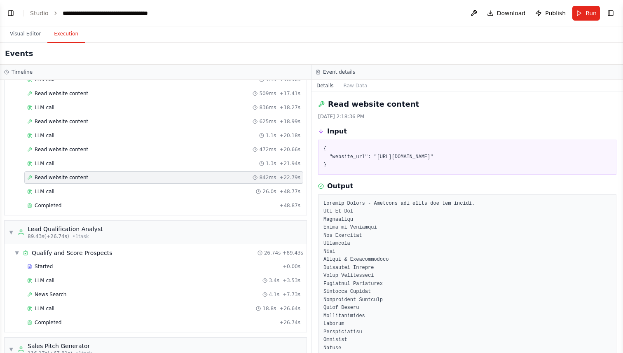
scroll to position [574, 0]
click at [89, 190] on div "LLM call 26.0s + 48.77s" at bounding box center [163, 191] width 273 height 7
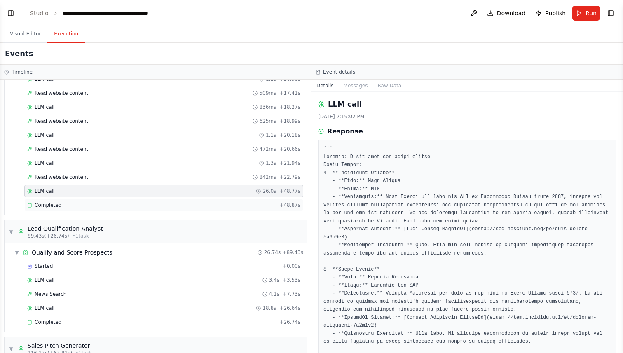
click at [86, 207] on div "Completed" at bounding box center [151, 205] width 249 height 7
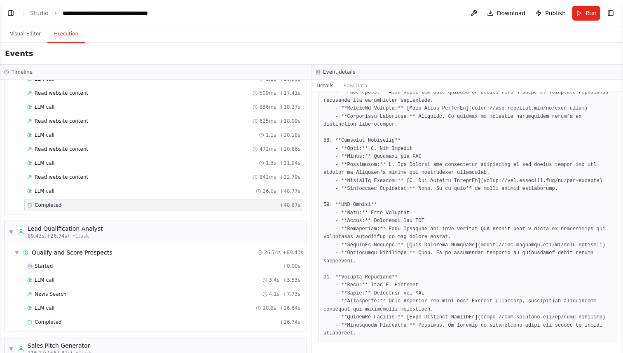
scroll to position [1344, 0]
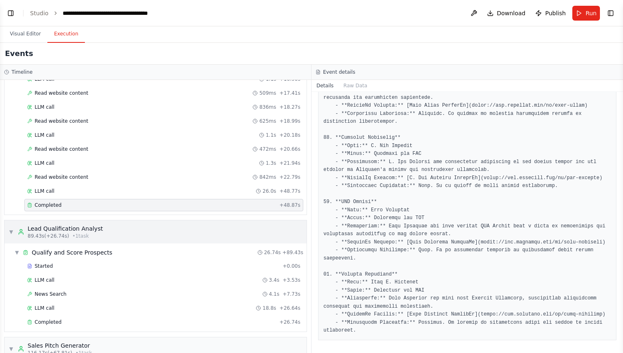
click at [175, 229] on div "▼ Lead Qualification Analyst 89.43s (+26.74s) • 1 task" at bounding box center [156, 231] width 302 height 23
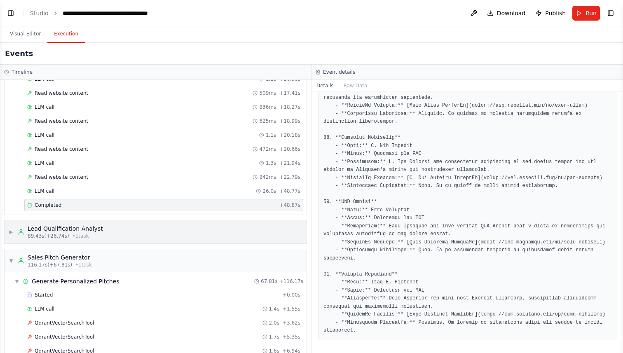
click at [167, 233] on div "▶ Lead Qualification Analyst 89.43s (+26.74s) • 1 task" at bounding box center [156, 231] width 302 height 23
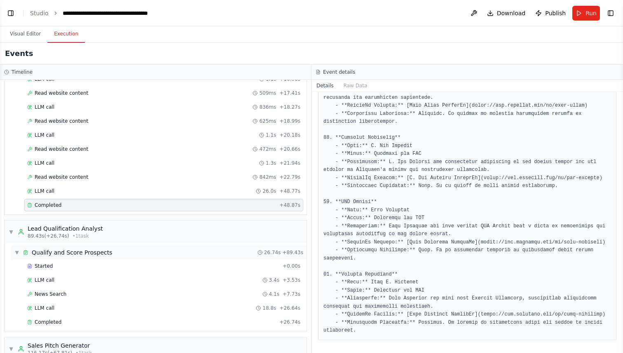
click at [147, 252] on div "▼ Qualify and Score Prospects 26.74s + 89.43s" at bounding box center [158, 252] width 295 height 15
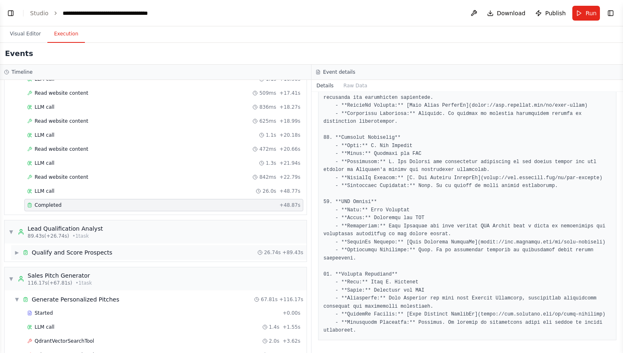
click at [147, 252] on div "▶ Qualify and Score Prospects 26.74s + 89.43s" at bounding box center [158, 252] width 295 height 15
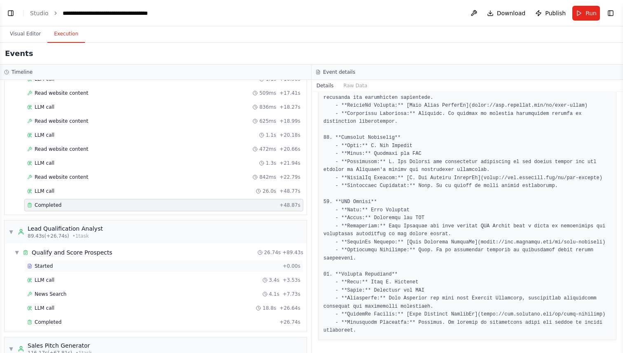
click at [135, 264] on div "Started" at bounding box center [153, 266] width 252 height 7
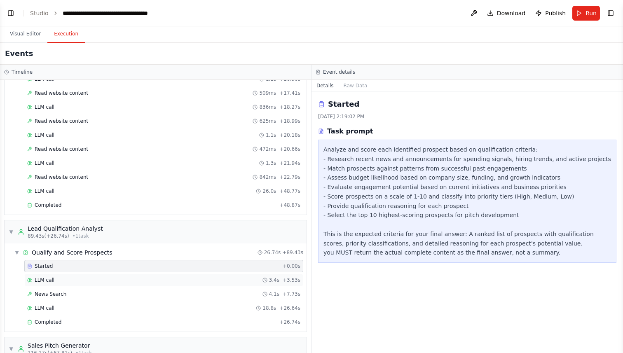
click at [128, 282] on div "LLM call 3.4s + 3.53s" at bounding box center [163, 280] width 273 height 7
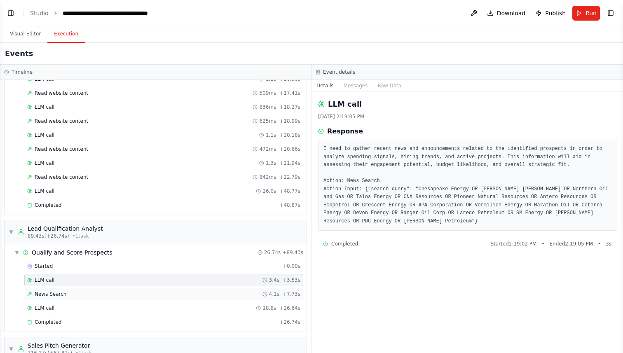
click at [124, 292] on div "News Search 4.1s + 7.73s" at bounding box center [163, 294] width 273 height 7
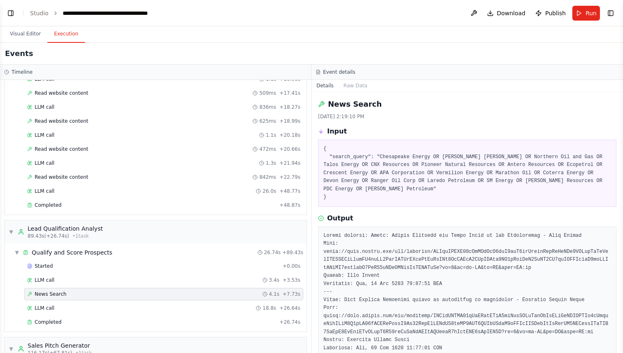
click at [398, 163] on pre "{ "search_query": "Chesapeake Energy OR [PERSON_NAME] [PERSON_NAME] OR Northern…" at bounding box center [466, 173] width 287 height 56
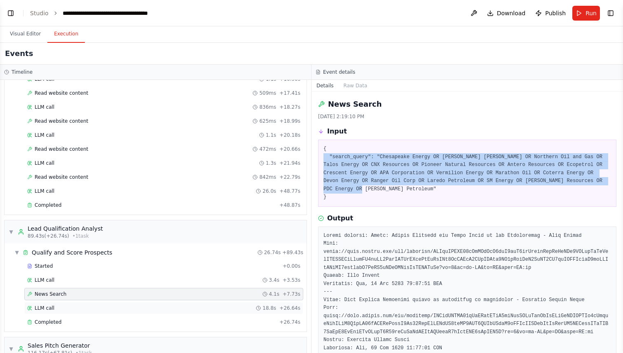
click at [147, 302] on div "LLM call 18.8s + 26.64s" at bounding box center [163, 308] width 279 height 12
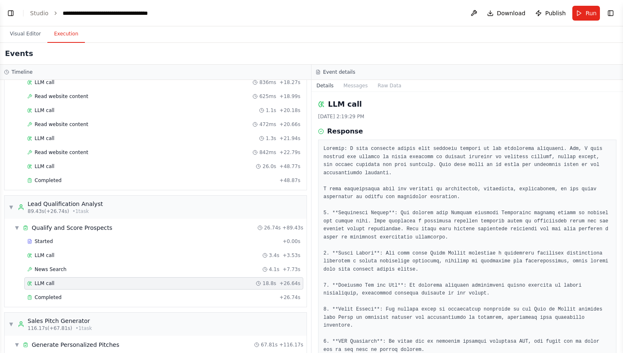
scroll to position [601, 0]
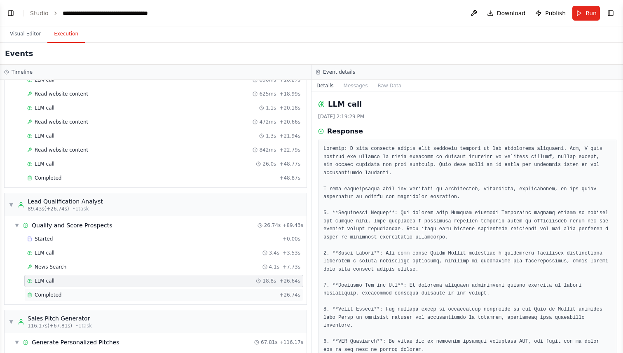
click at [147, 295] on div "Completed" at bounding box center [151, 295] width 249 height 7
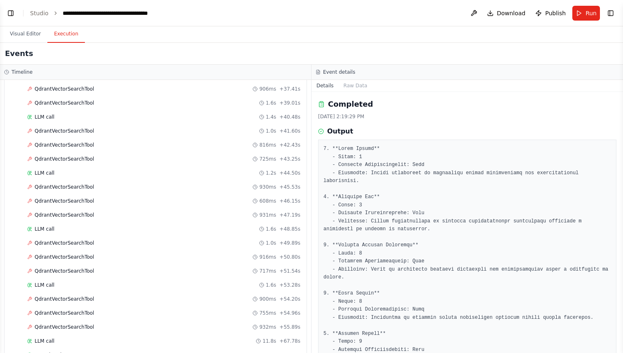
scroll to position [1356, 0]
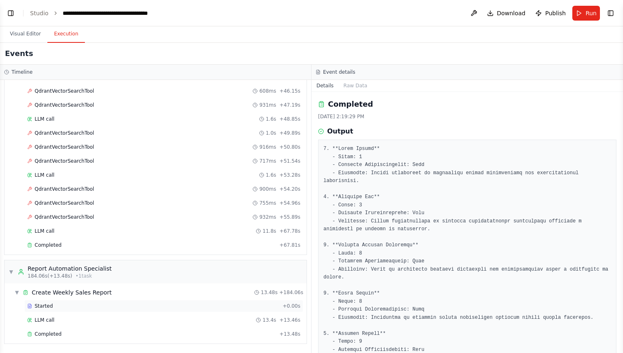
click at [172, 310] on div "Started + 0.00s" at bounding box center [163, 306] width 279 height 12
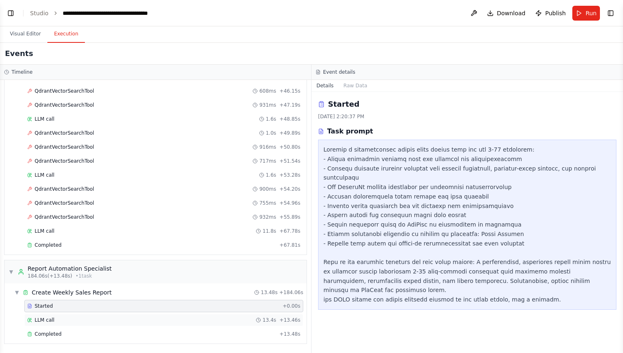
click at [170, 320] on div "LLM call 13.4s + 13.46s" at bounding box center [163, 320] width 273 height 7
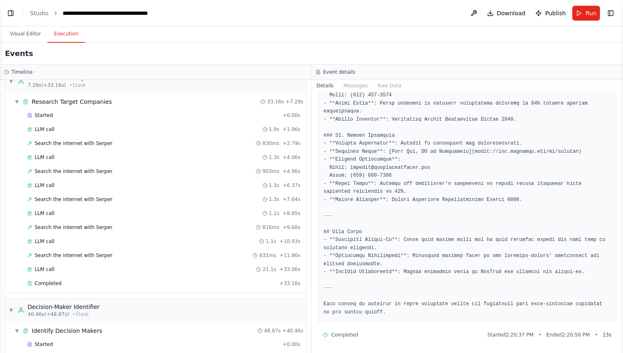
scroll to position [0, 0]
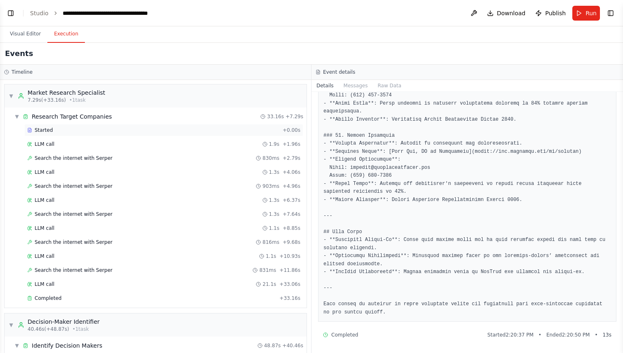
click at [105, 127] on div "Started" at bounding box center [153, 130] width 252 height 7
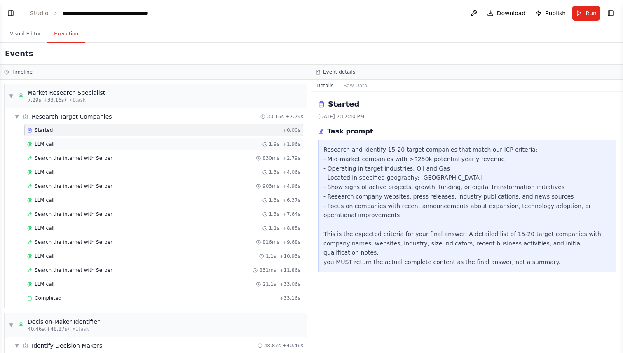
click at [106, 144] on div "LLM call 1.9s + 1.96s" at bounding box center [163, 144] width 273 height 7
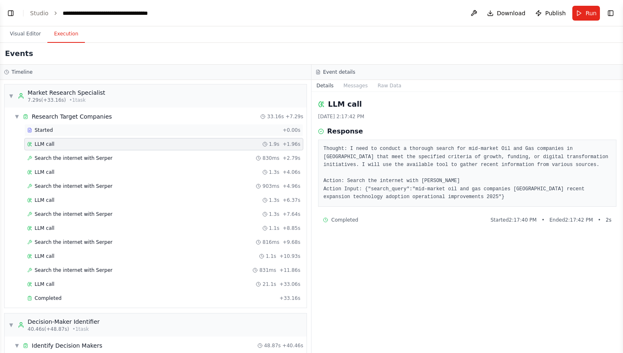
click at [106, 130] on div "Started" at bounding box center [153, 130] width 252 height 7
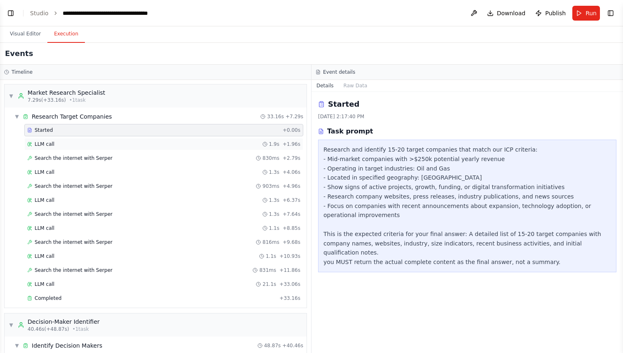
click at [93, 150] on div "LLM call 1.9s + 1.96s" at bounding box center [163, 144] width 279 height 12
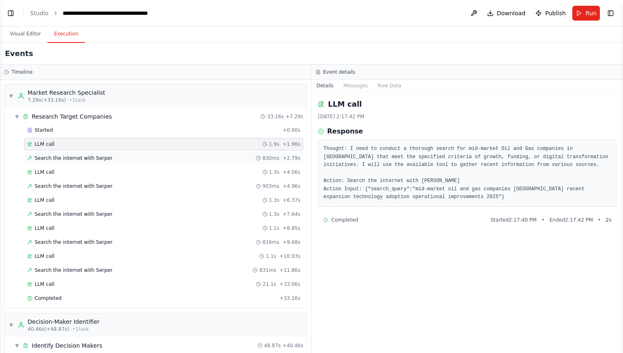
click at [96, 157] on span "Search the internet with Serper" at bounding box center [74, 158] width 78 height 7
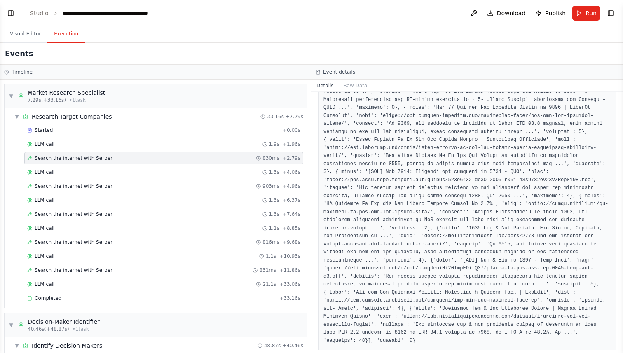
scroll to position [212, 0]
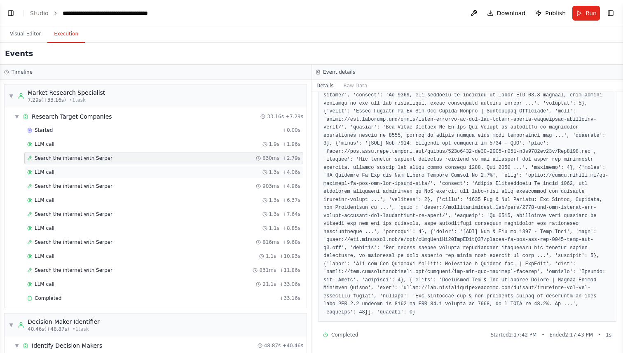
click at [170, 172] on div "LLM call 1.3s + 4.06s" at bounding box center [163, 172] width 273 height 7
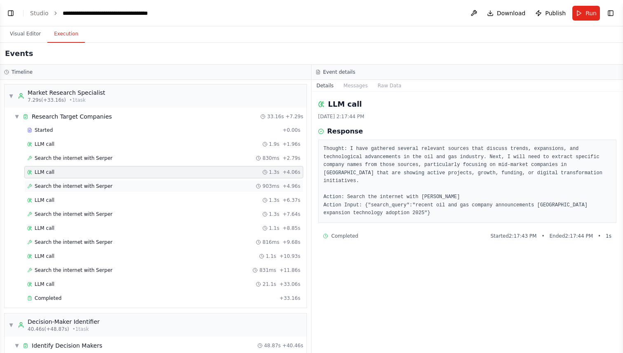
click at [165, 185] on div "Search the internet with [PERSON_NAME] 903ms + 4.96s" at bounding box center [163, 186] width 273 height 7
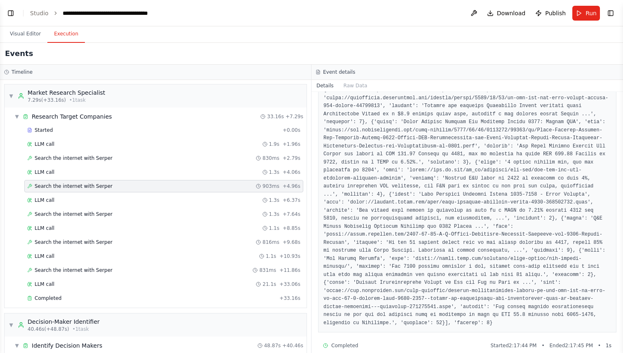
scroll to position [245, 0]
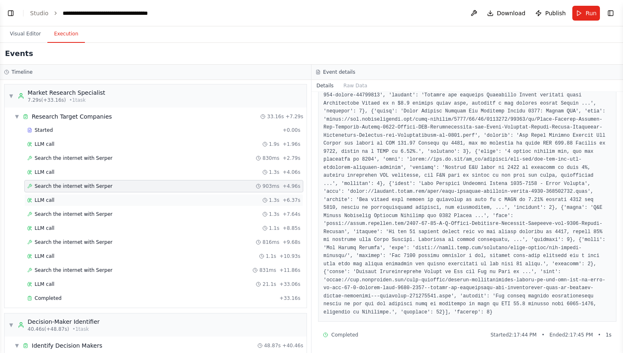
click at [160, 200] on div "LLM call 1.3s + 6.37s" at bounding box center [163, 200] width 273 height 7
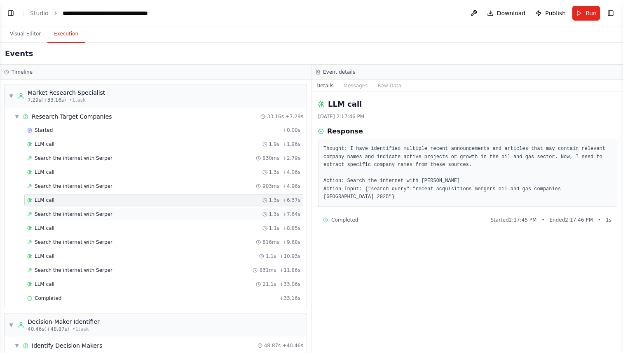
click at [182, 213] on div "Search the internet with [PERSON_NAME] 1.3s + 7.64s" at bounding box center [163, 214] width 273 height 7
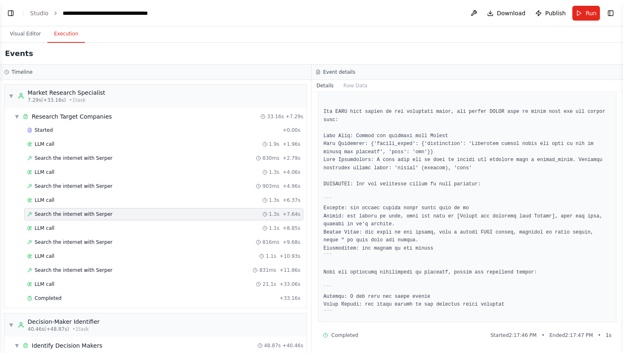
scroll to position [469, 0]
click at [166, 231] on div "LLM call 1.1s + 8.85s" at bounding box center [163, 228] width 273 height 7
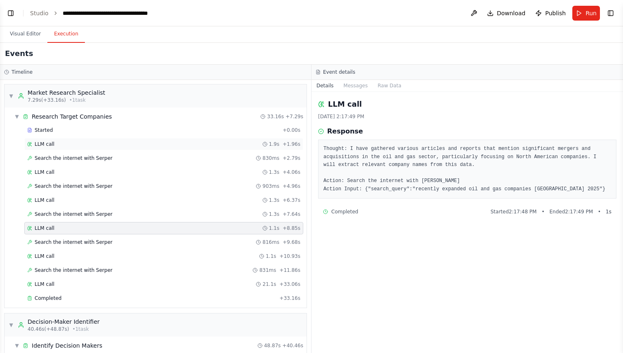
click at [148, 146] on div "LLM call 1.9s + 1.96s" at bounding box center [163, 144] width 273 height 7
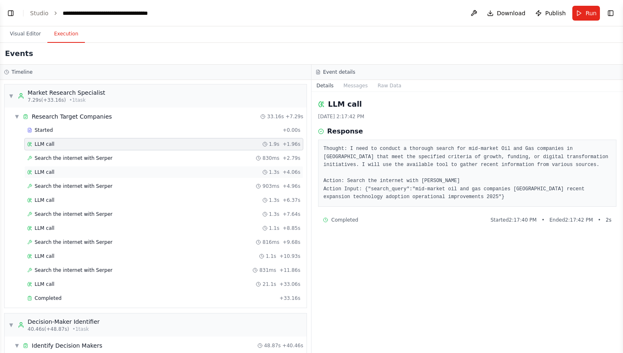
click at [143, 175] on div "LLM call 1.3s + 4.06s" at bounding box center [163, 172] width 273 height 7
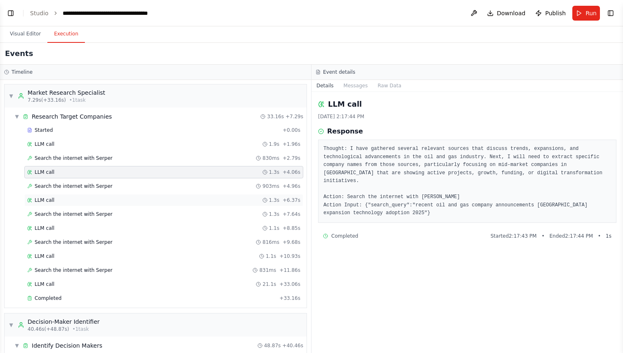
click at [137, 200] on div "LLM call 1.3s + 6.37s" at bounding box center [163, 200] width 273 height 7
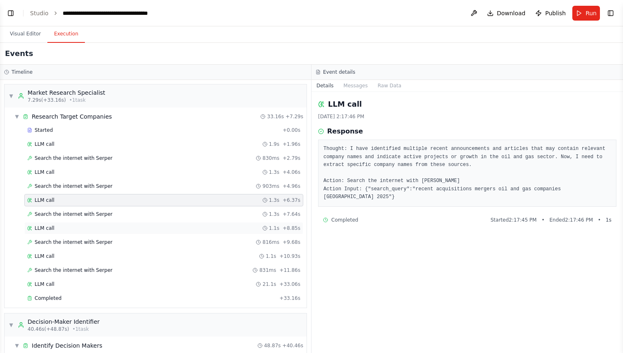
click at [136, 229] on div "LLM call 1.1s + 8.85s" at bounding box center [163, 228] width 273 height 7
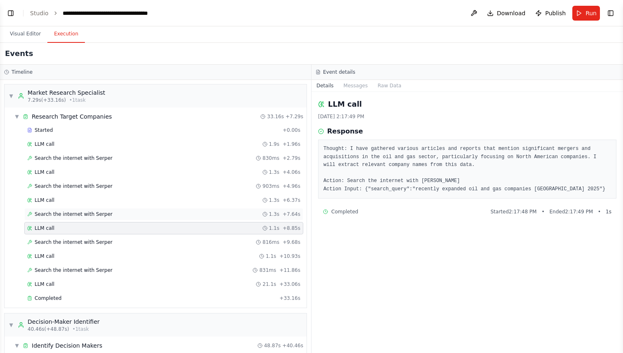
click at [137, 215] on div "Search the internet with [PERSON_NAME] 1.3s + 7.64s" at bounding box center [163, 214] width 273 height 7
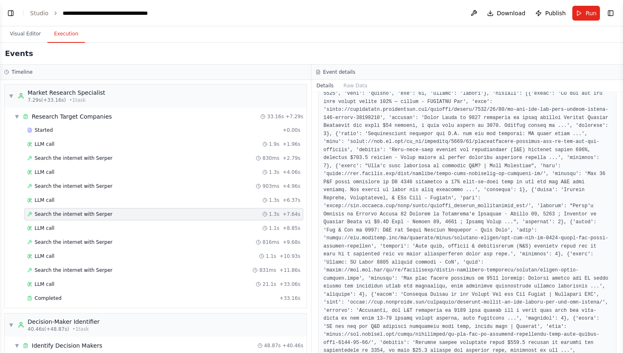
scroll to position [119, 0]
click at [220, 255] on div "LLM call 1.1s + 10.93s" at bounding box center [163, 256] width 273 height 7
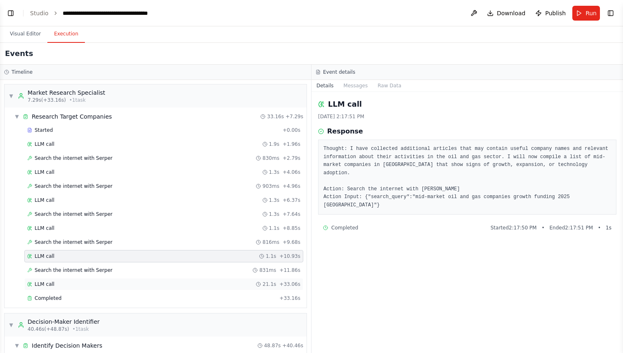
click at [211, 285] on div "LLM call 21.1s + 33.06s" at bounding box center [163, 284] width 273 height 7
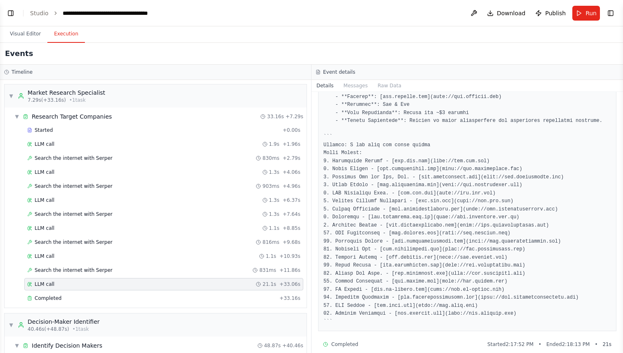
scroll to position [1129, 0]
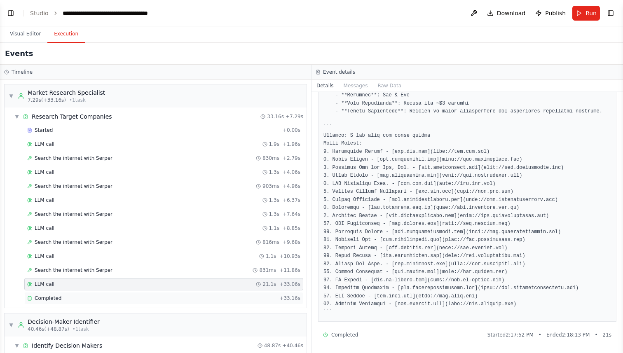
click at [64, 298] on div "Completed" at bounding box center [151, 298] width 249 height 7
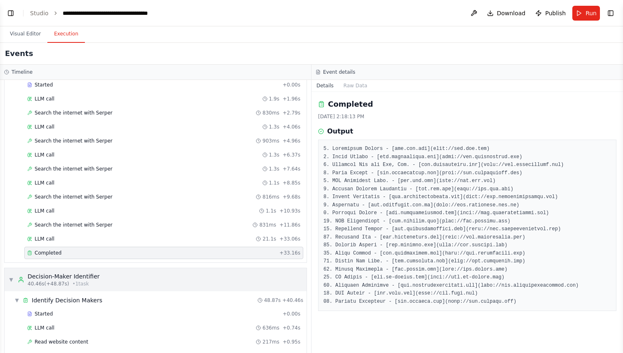
scroll to position [61, 0]
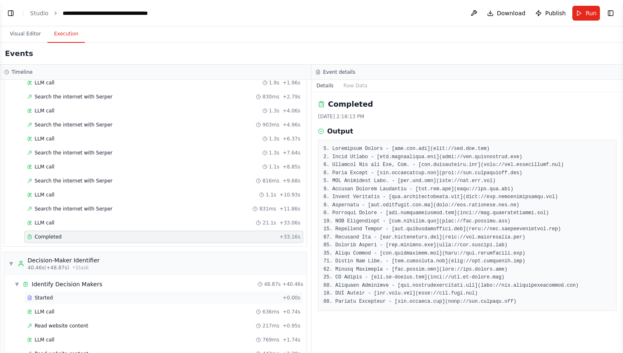
click at [119, 295] on div "Started" at bounding box center [153, 297] width 252 height 7
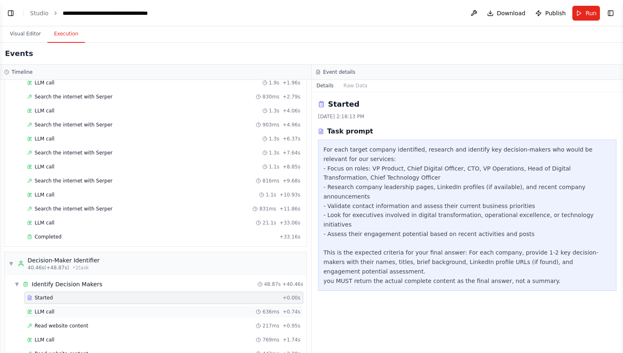
click at [117, 308] on div "LLM call 636ms + 0.74s" at bounding box center [163, 312] width 279 height 12
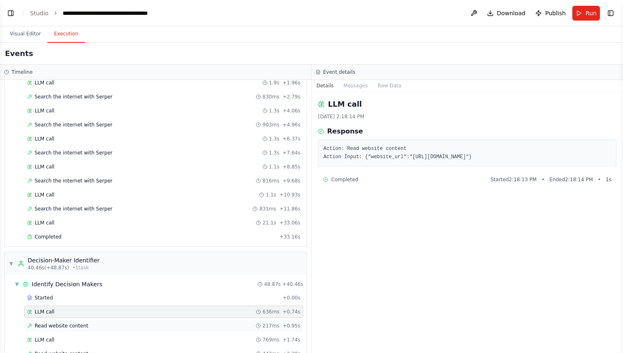
click at [115, 321] on div "Read website content 217ms + 0.95s" at bounding box center [163, 326] width 279 height 12
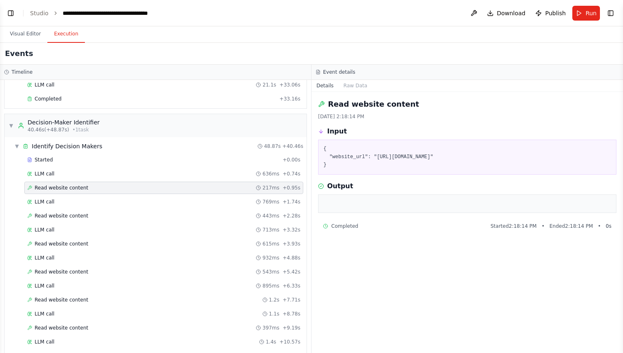
scroll to position [208, 0]
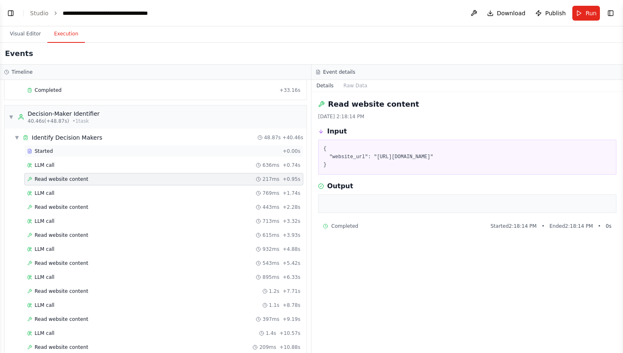
click at [126, 153] on div "Started" at bounding box center [153, 151] width 252 height 7
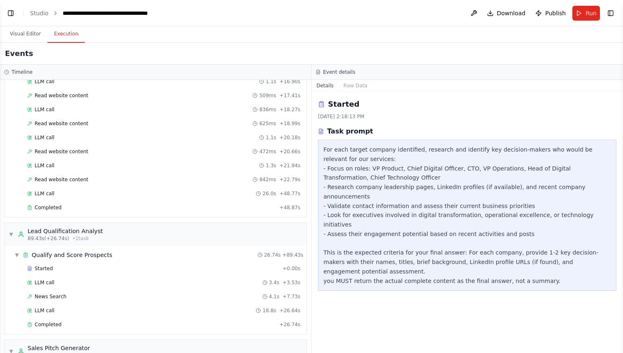
scroll to position [586, 0]
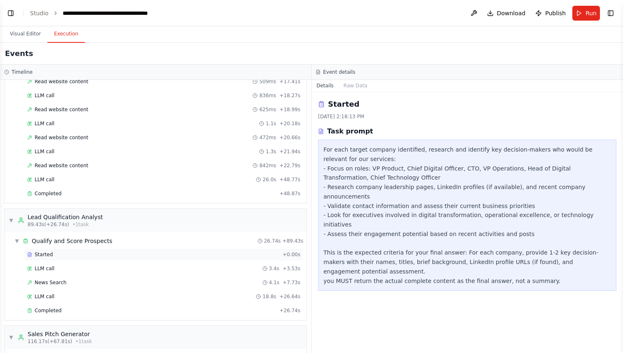
click at [96, 252] on div "Started" at bounding box center [153, 254] width 252 height 7
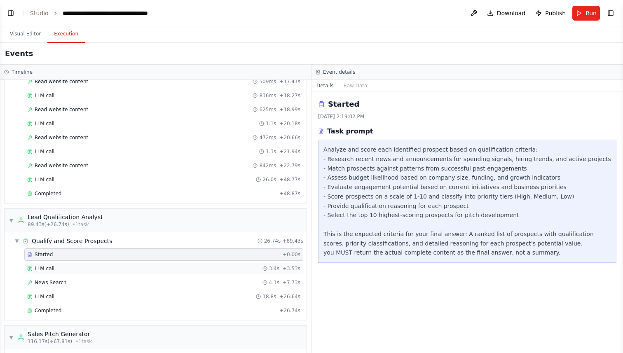
click at [95, 270] on div "LLM call 3.4s + 3.53s" at bounding box center [163, 268] width 273 height 7
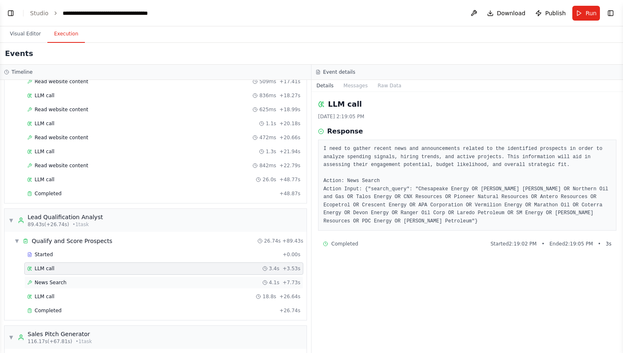
click at [92, 282] on div "News Search 4.1s + 7.73s" at bounding box center [163, 282] width 273 height 7
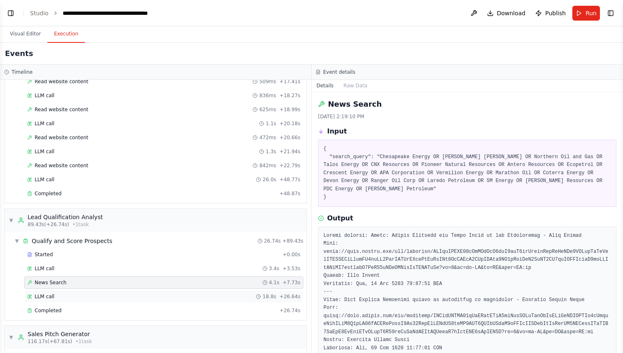
click at [85, 298] on div "LLM call 18.8s + 26.64s" at bounding box center [163, 296] width 273 height 7
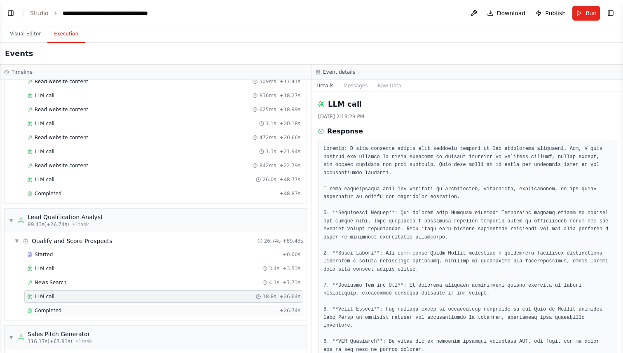
click at [86, 308] on div "Completed" at bounding box center [151, 310] width 249 height 7
